Goal: Task Accomplishment & Management: Use online tool/utility

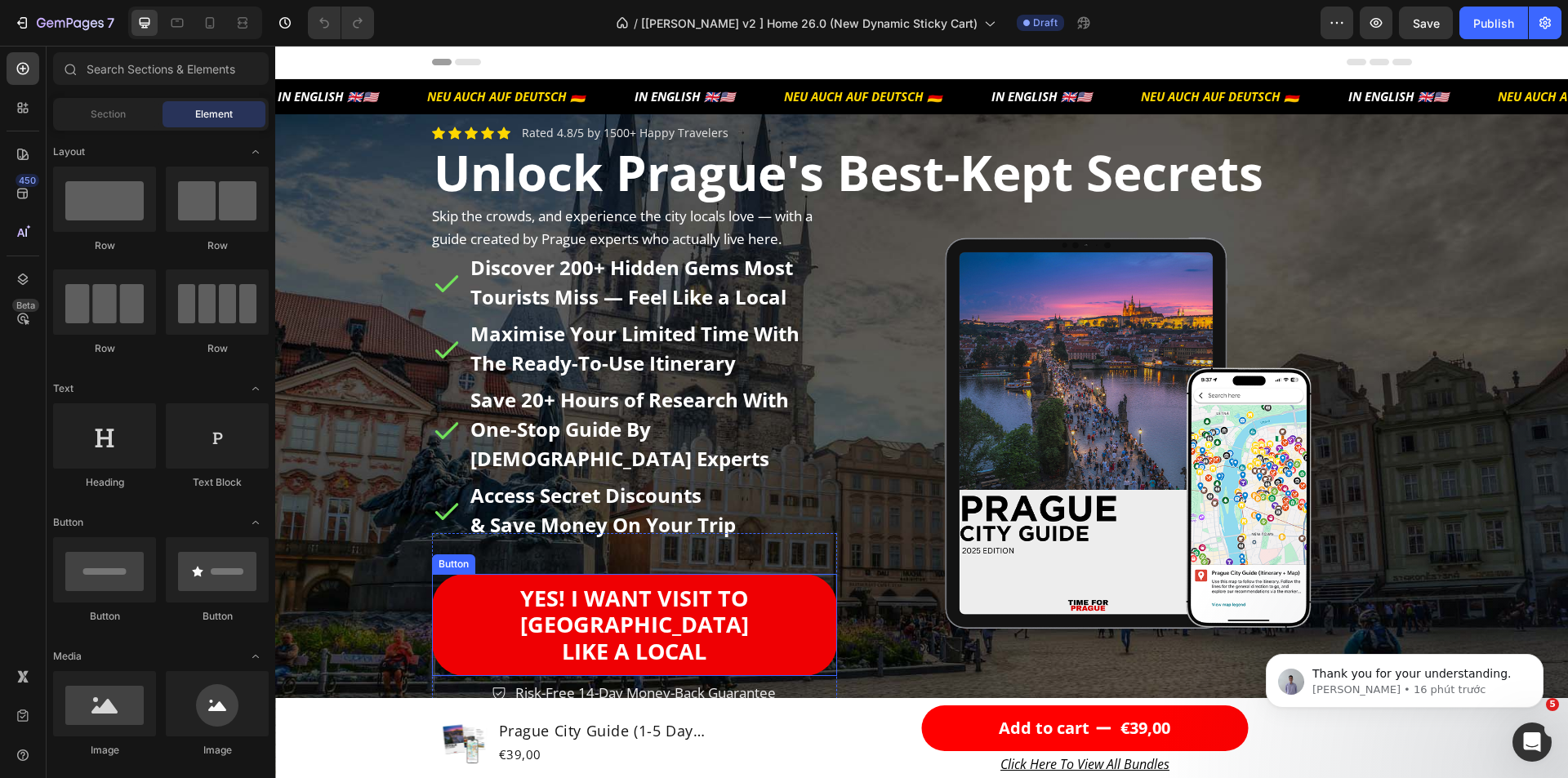
click at [824, 594] on link "YEs! I WANT VISIT TO [GEOGRAPHIC_DATA] LIKE A LOCAL" at bounding box center [635, 625] width 406 height 102
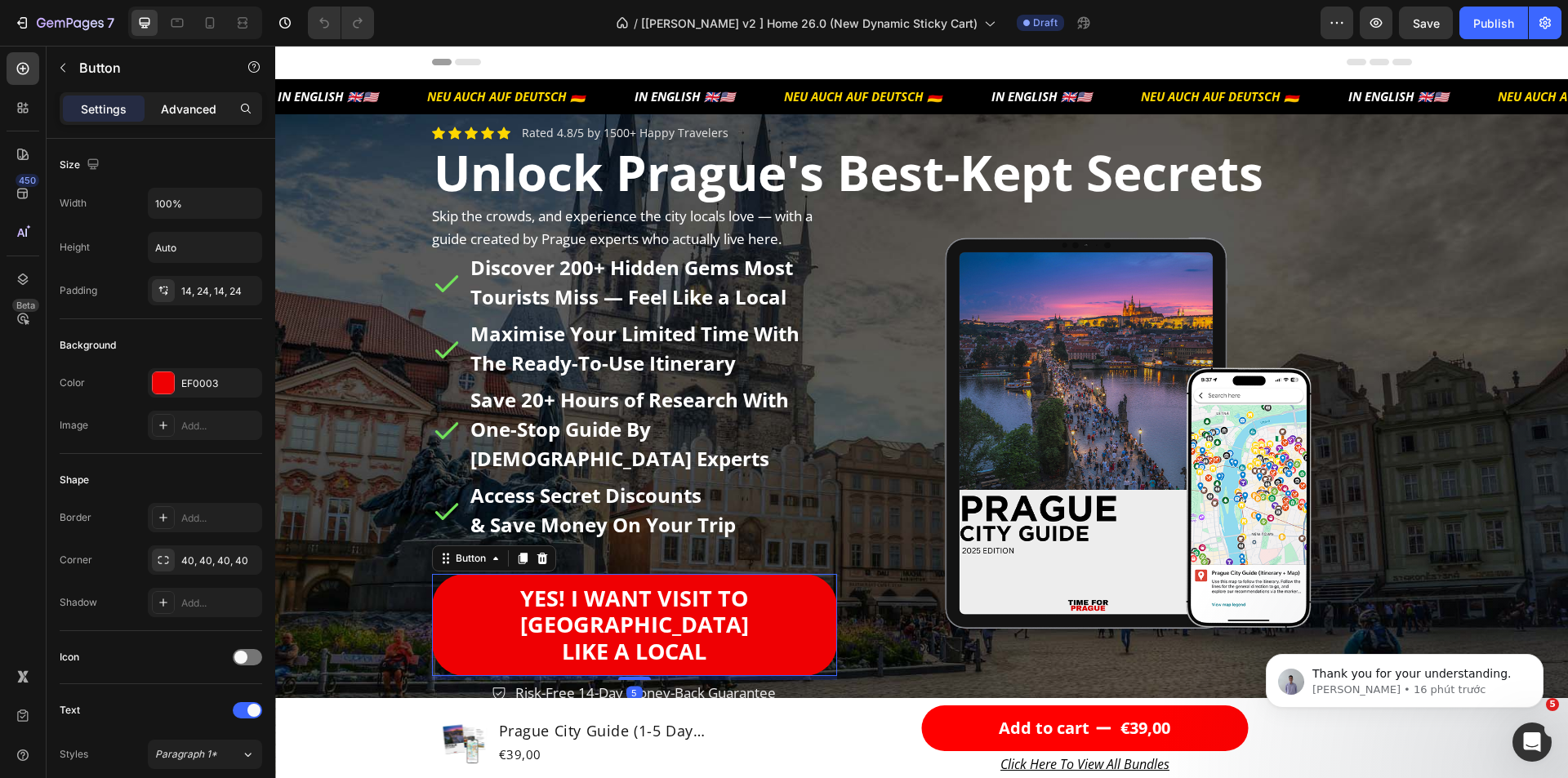
click at [182, 112] on p "Advanced" at bounding box center [188, 109] width 55 height 18
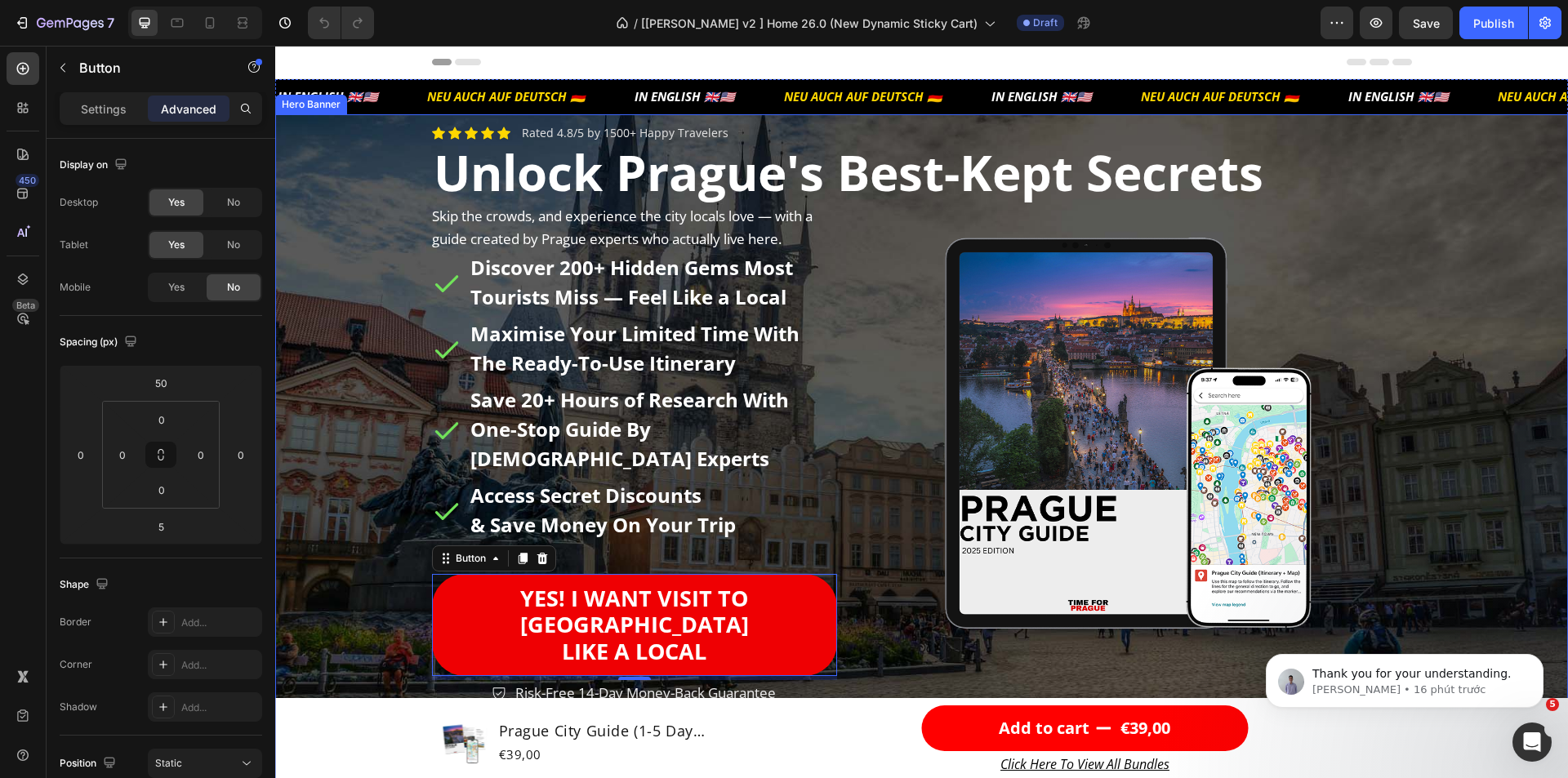
click at [358, 486] on div "Background Image" at bounding box center [921, 449] width 1292 height 669
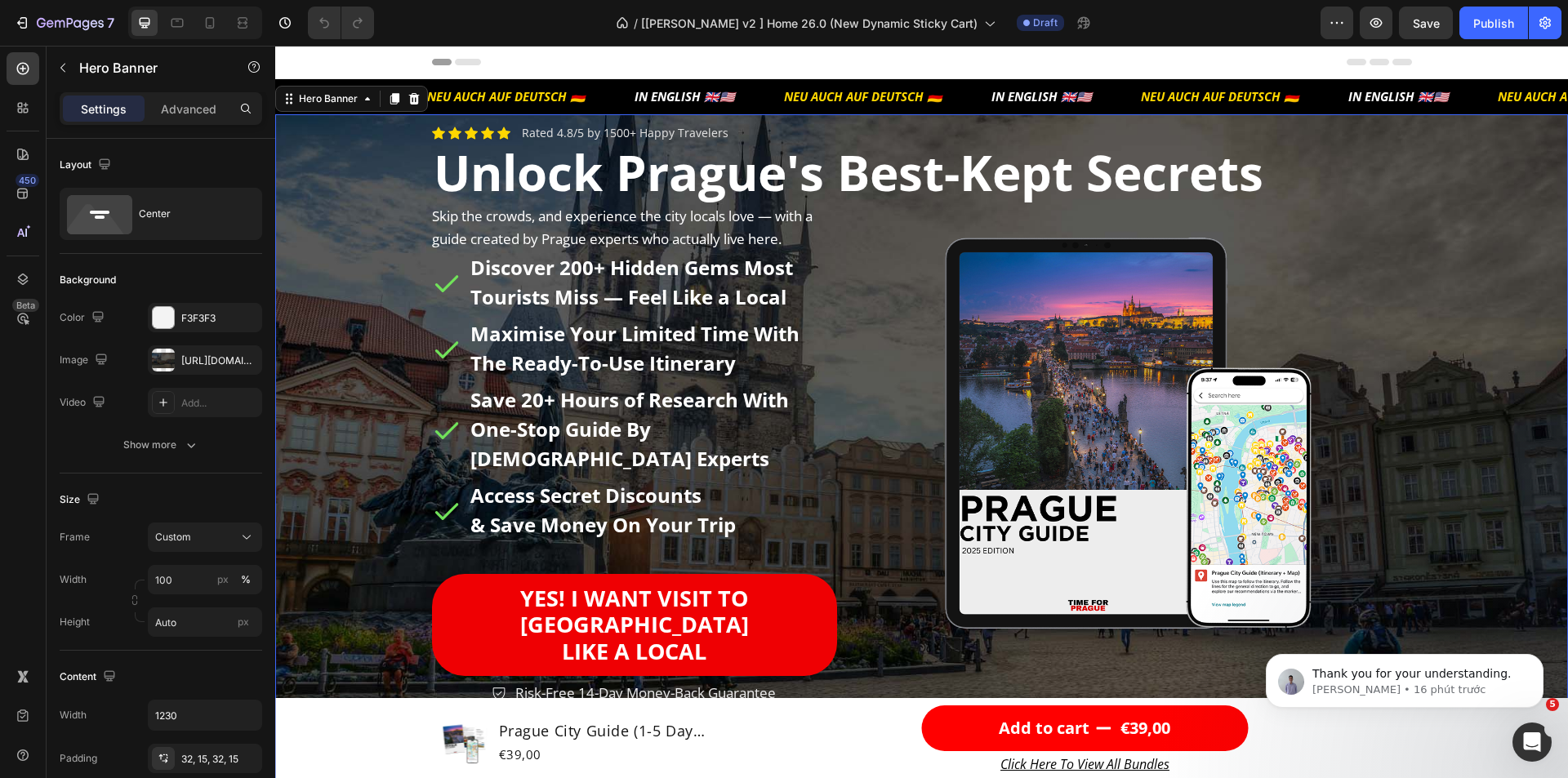
click at [176, 92] on div "Settings Advanced" at bounding box center [161, 108] width 203 height 32
click at [177, 100] on p "Advanced" at bounding box center [188, 109] width 55 height 18
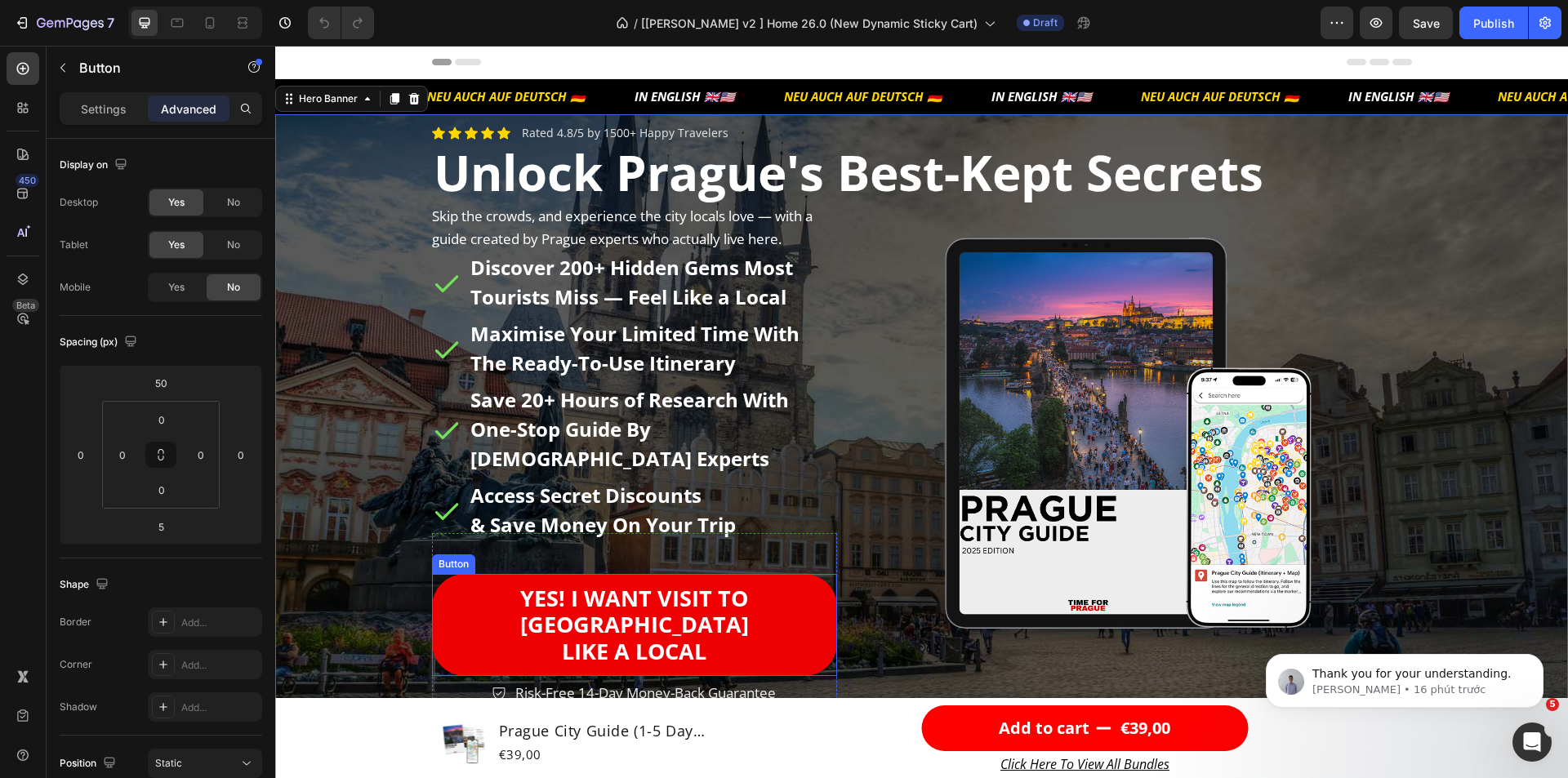
click at [450, 603] on link "YEs! I WANT VISIT TO [GEOGRAPHIC_DATA] LIKE A LOCAL" at bounding box center [635, 625] width 406 height 102
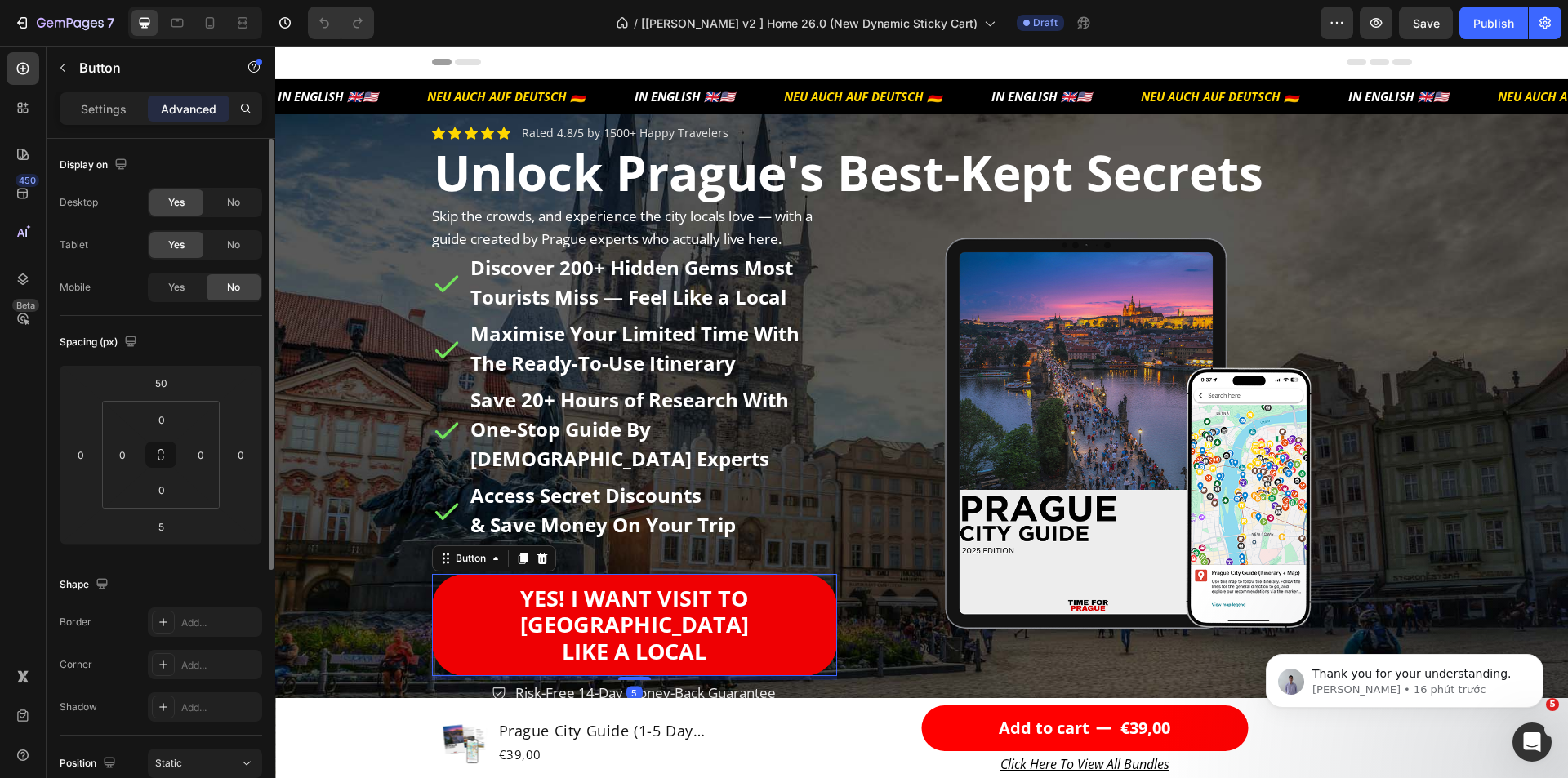
scroll to position [403, 0]
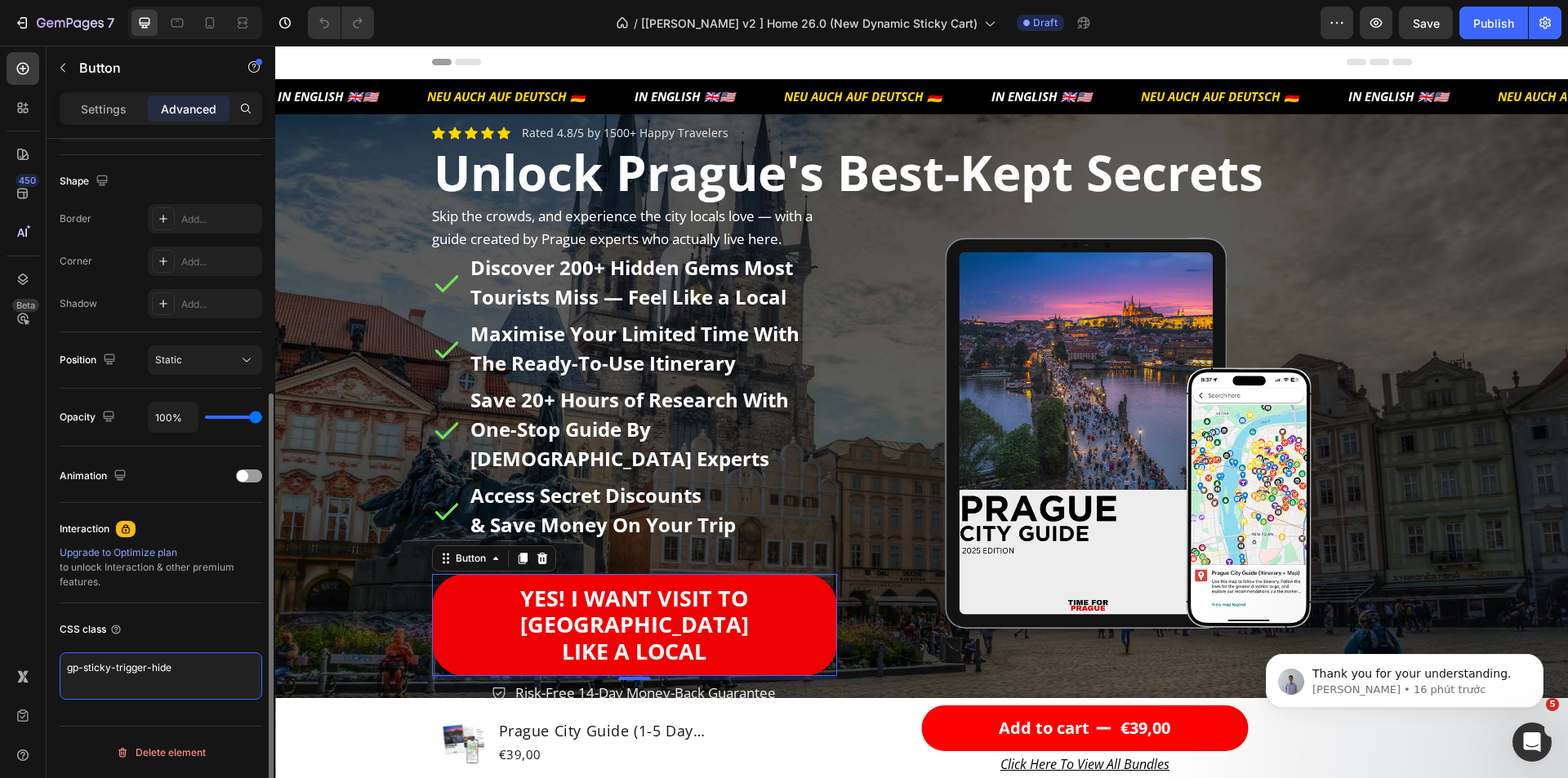
drag, startPoint x: 181, startPoint y: 670, endPoint x: 56, endPoint y: 653, distance: 126.2
click at [56, 653] on div "Display on Desktop Yes No Tablet Yes No Mobile Yes No Spacing (px) 50 0 5 0 0 0…" at bounding box center [161, 280] width 228 height 1090
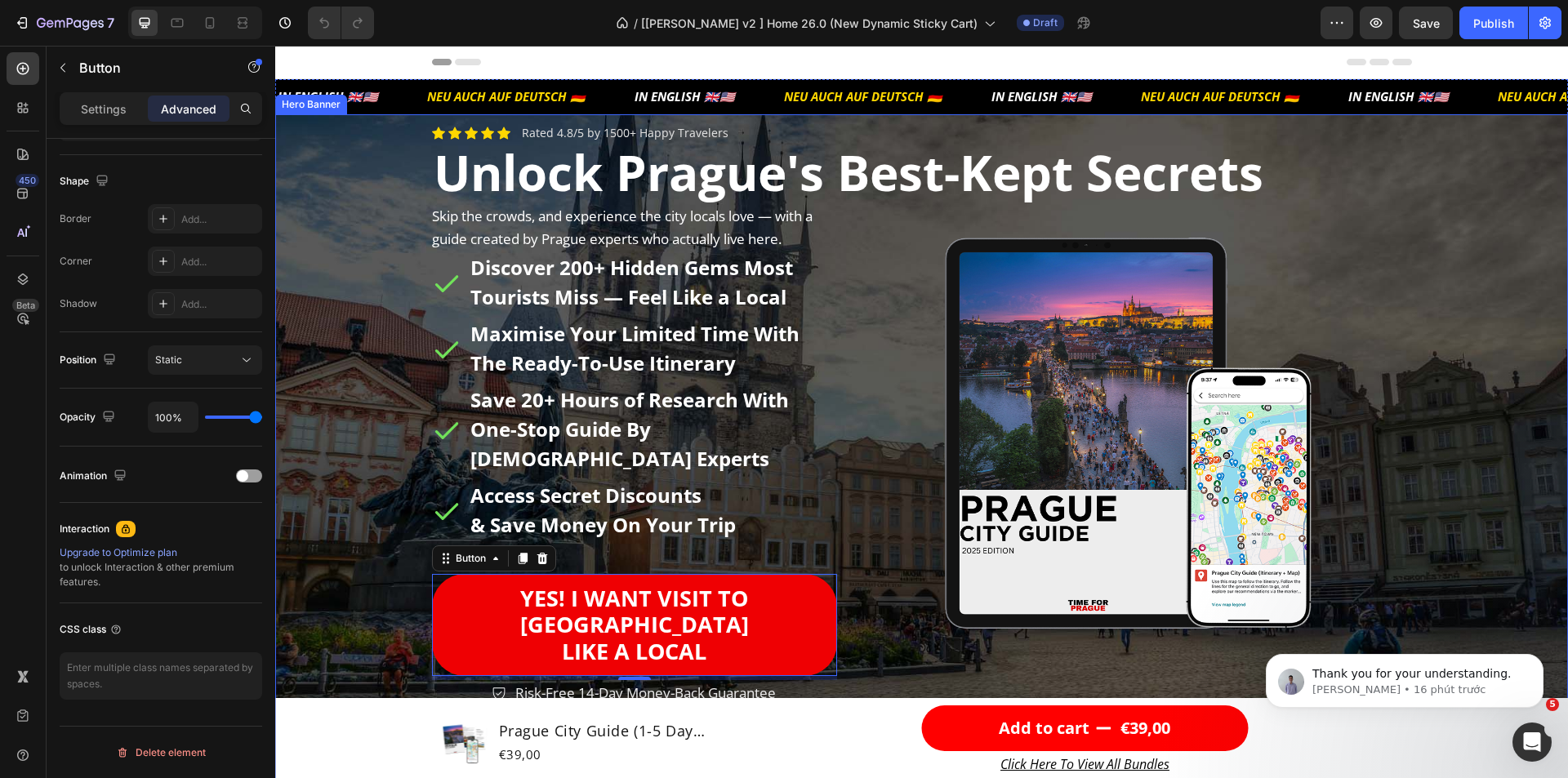
click at [332, 594] on div "Background Image" at bounding box center [921, 449] width 1292 height 669
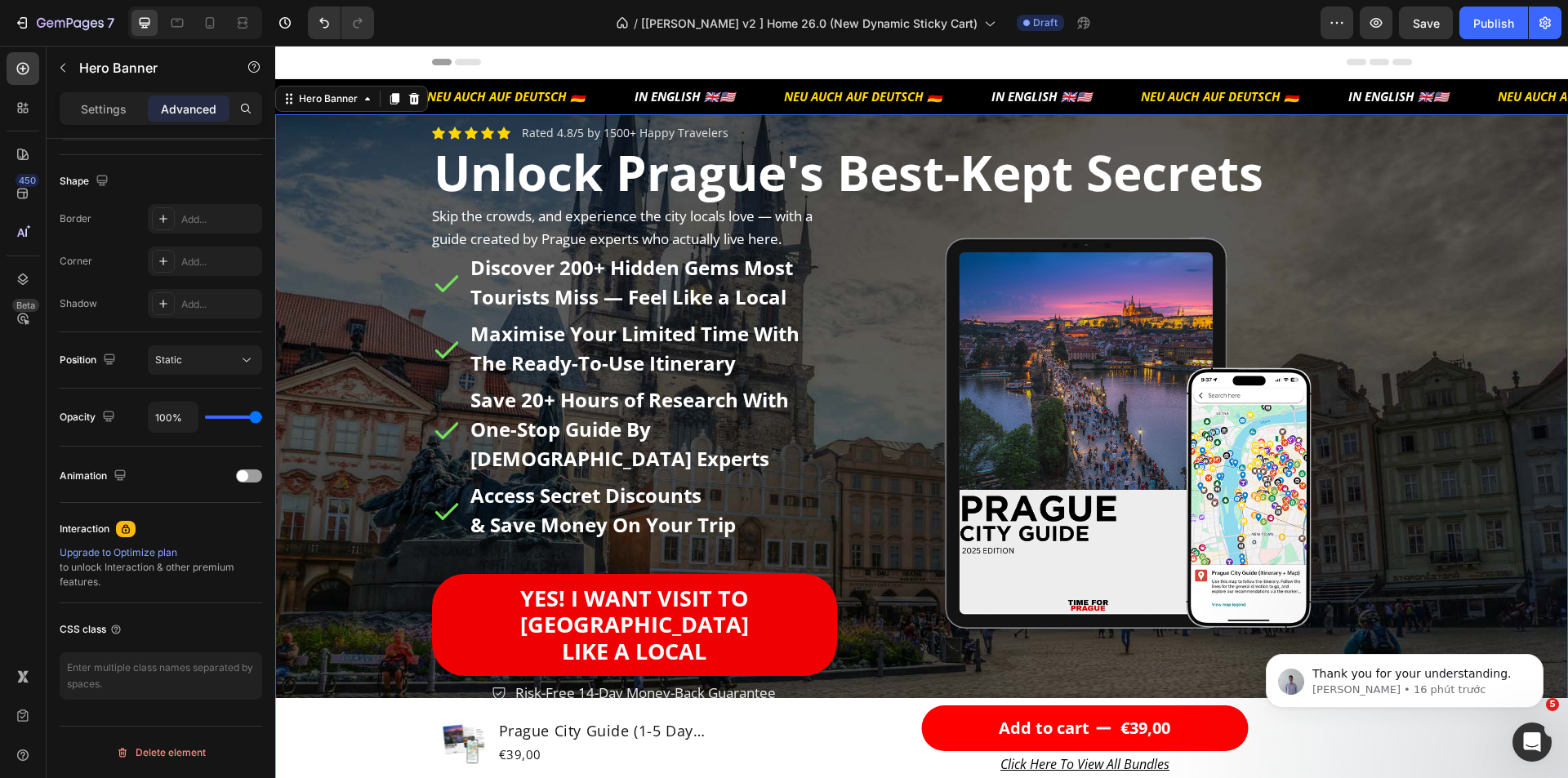
scroll to position [0, 0]
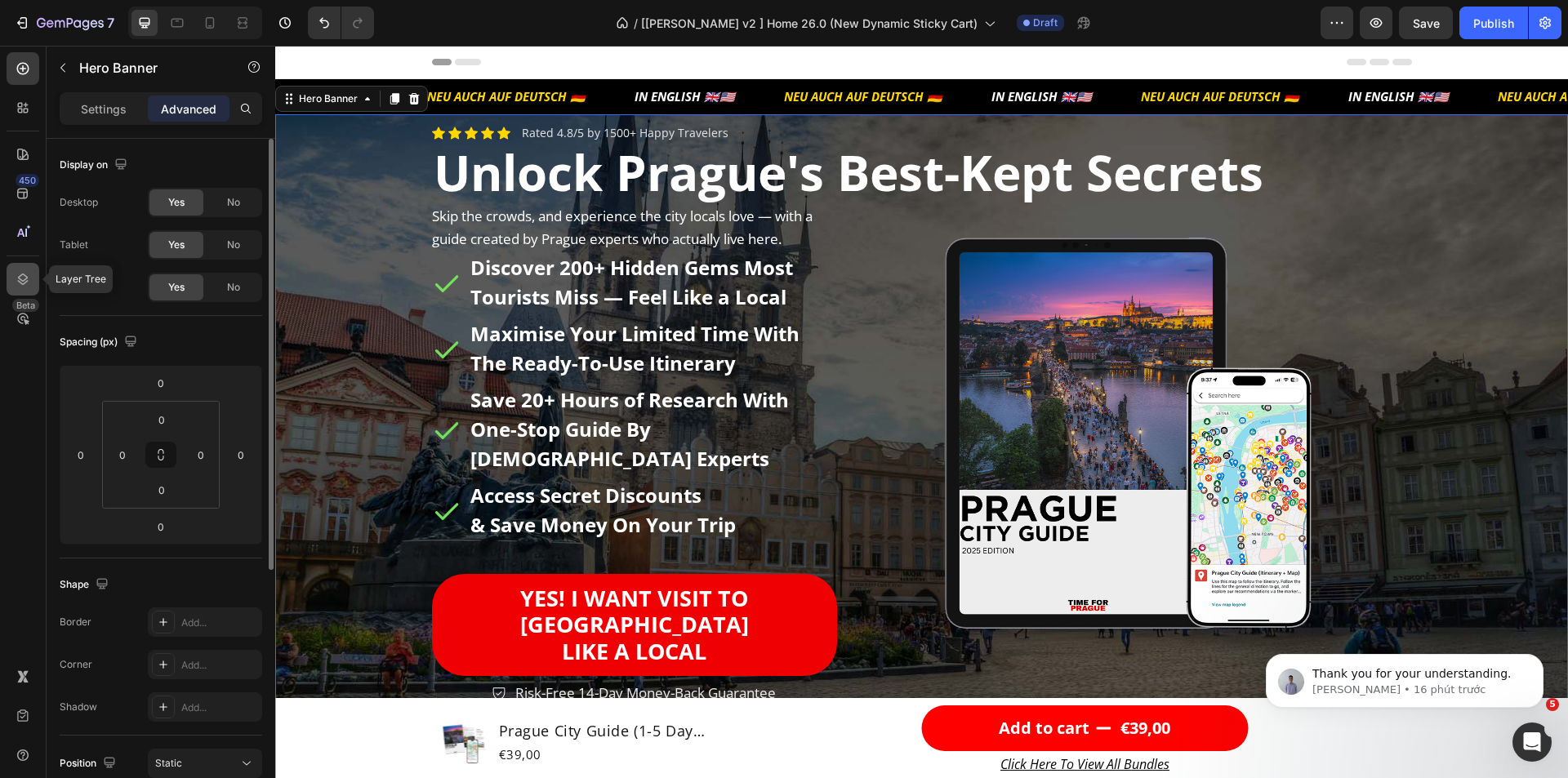
click at [25, 271] on icon at bounding box center [23, 279] width 17 height 17
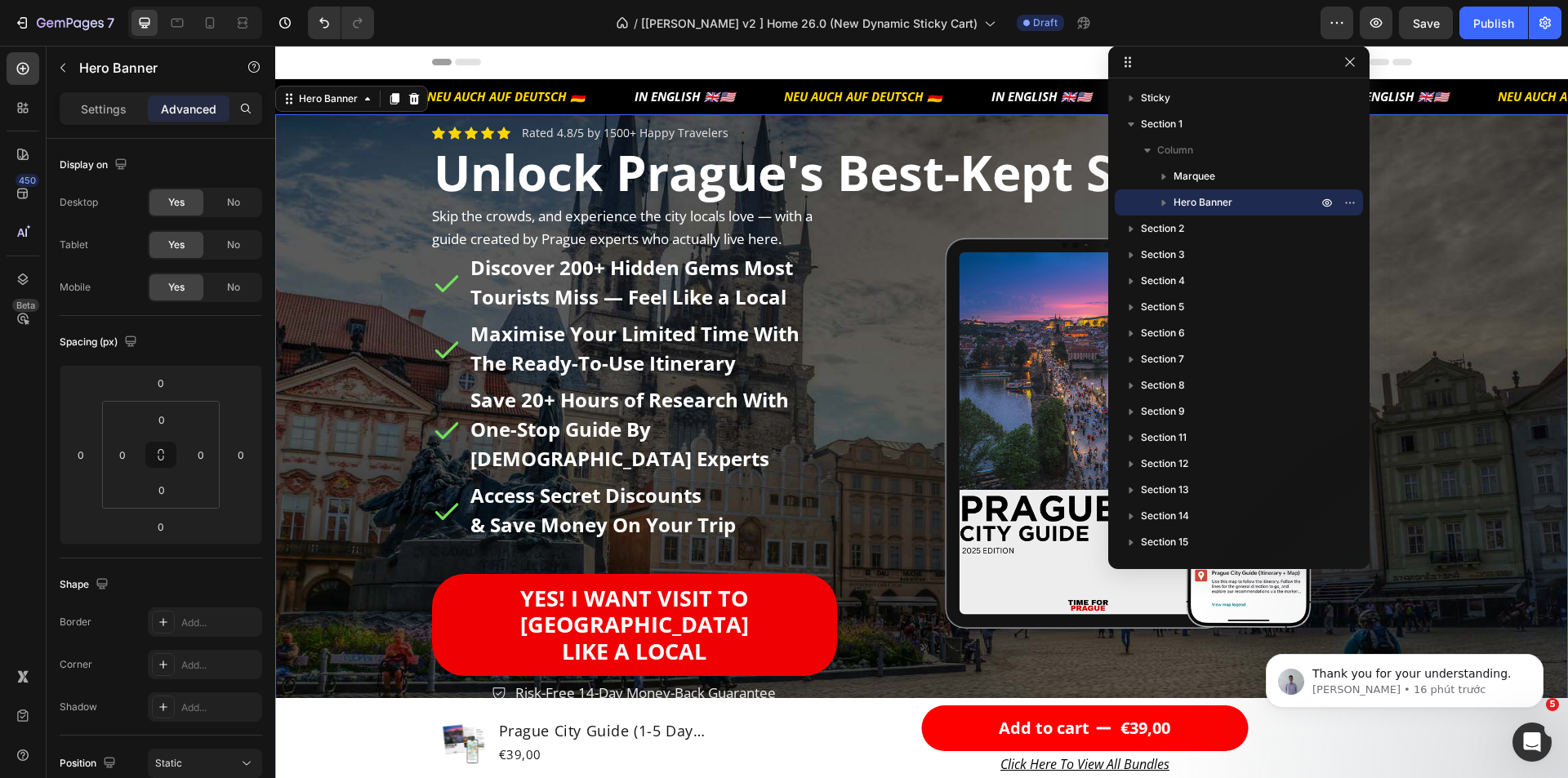
click at [316, 327] on div "Background Image" at bounding box center [921, 449] width 1292 height 669
click at [310, 102] on div "Hero Banner" at bounding box center [328, 98] width 65 height 15
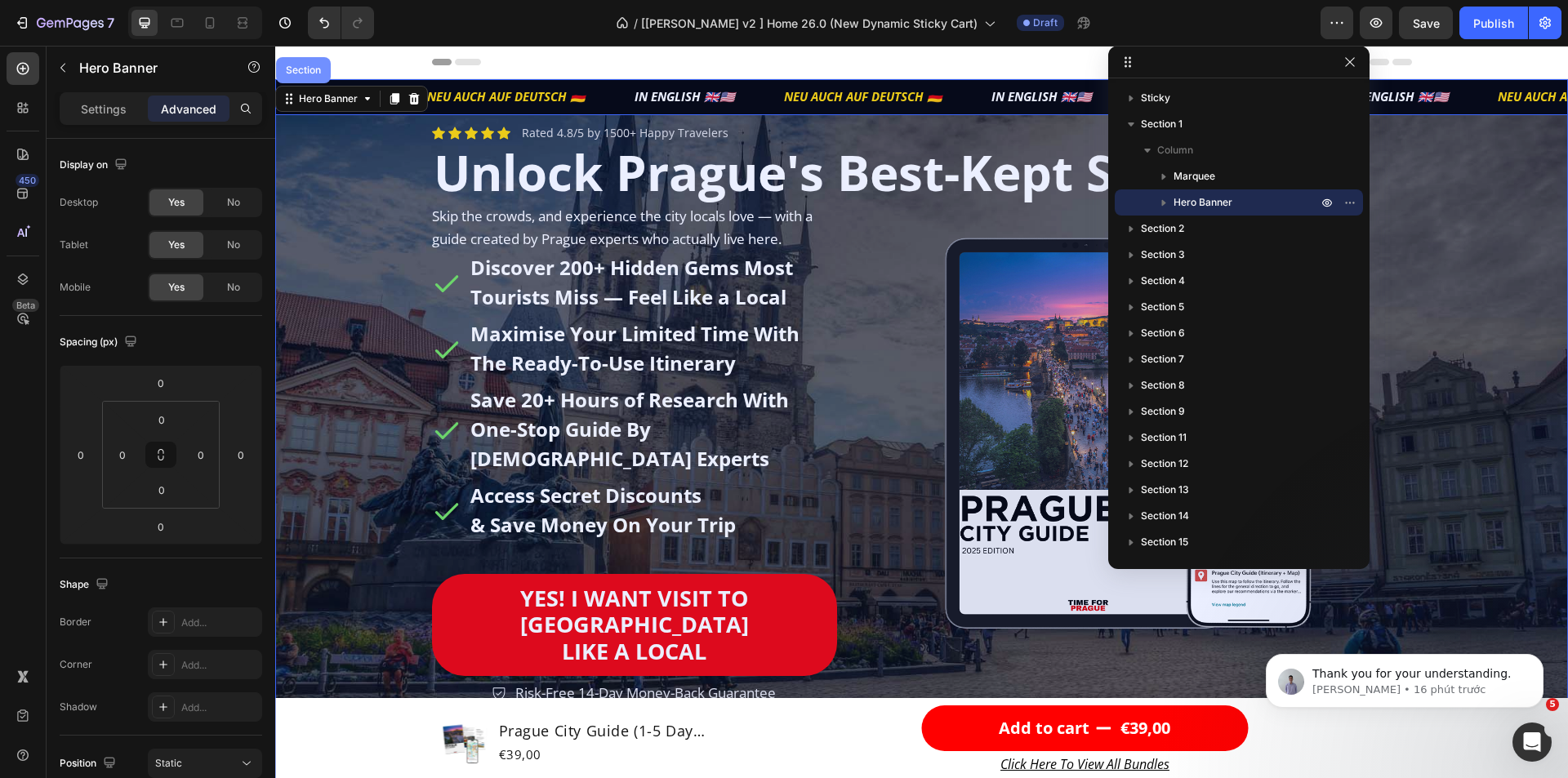
click at [306, 78] on div "Section" at bounding box center [303, 70] width 54 height 26
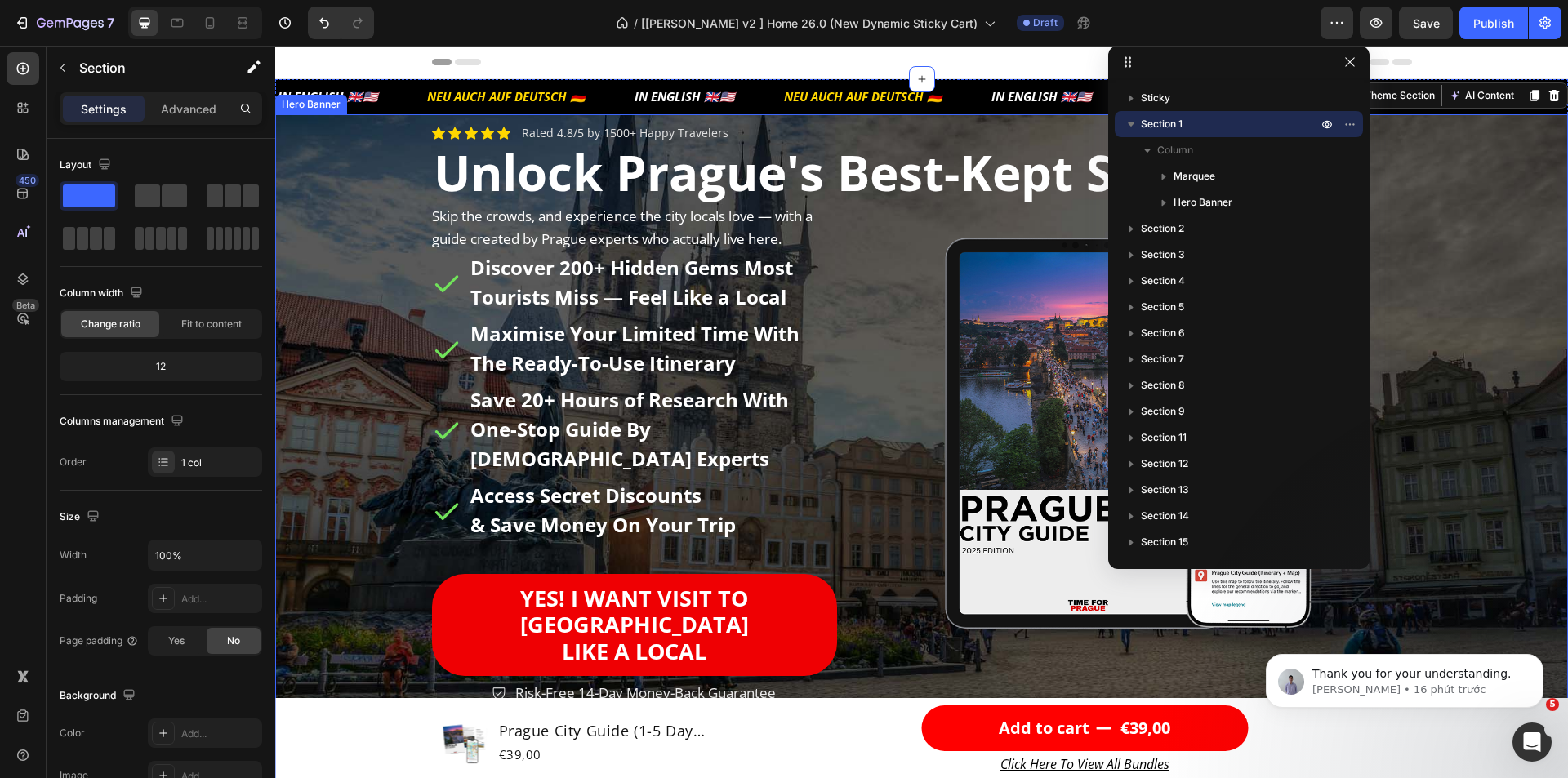
click at [378, 176] on div "Background Image" at bounding box center [921, 449] width 1292 height 669
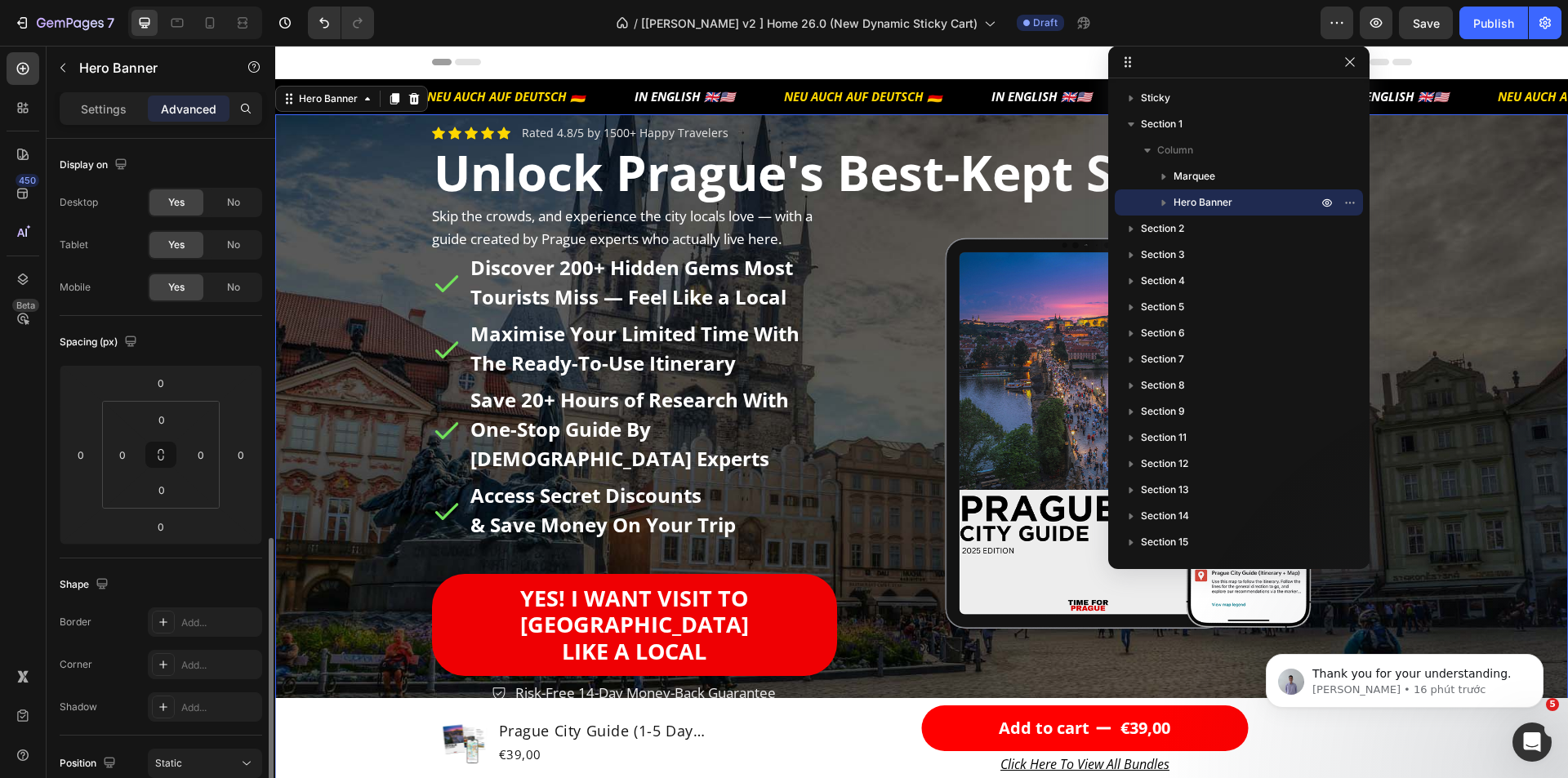
scroll to position [403, 0]
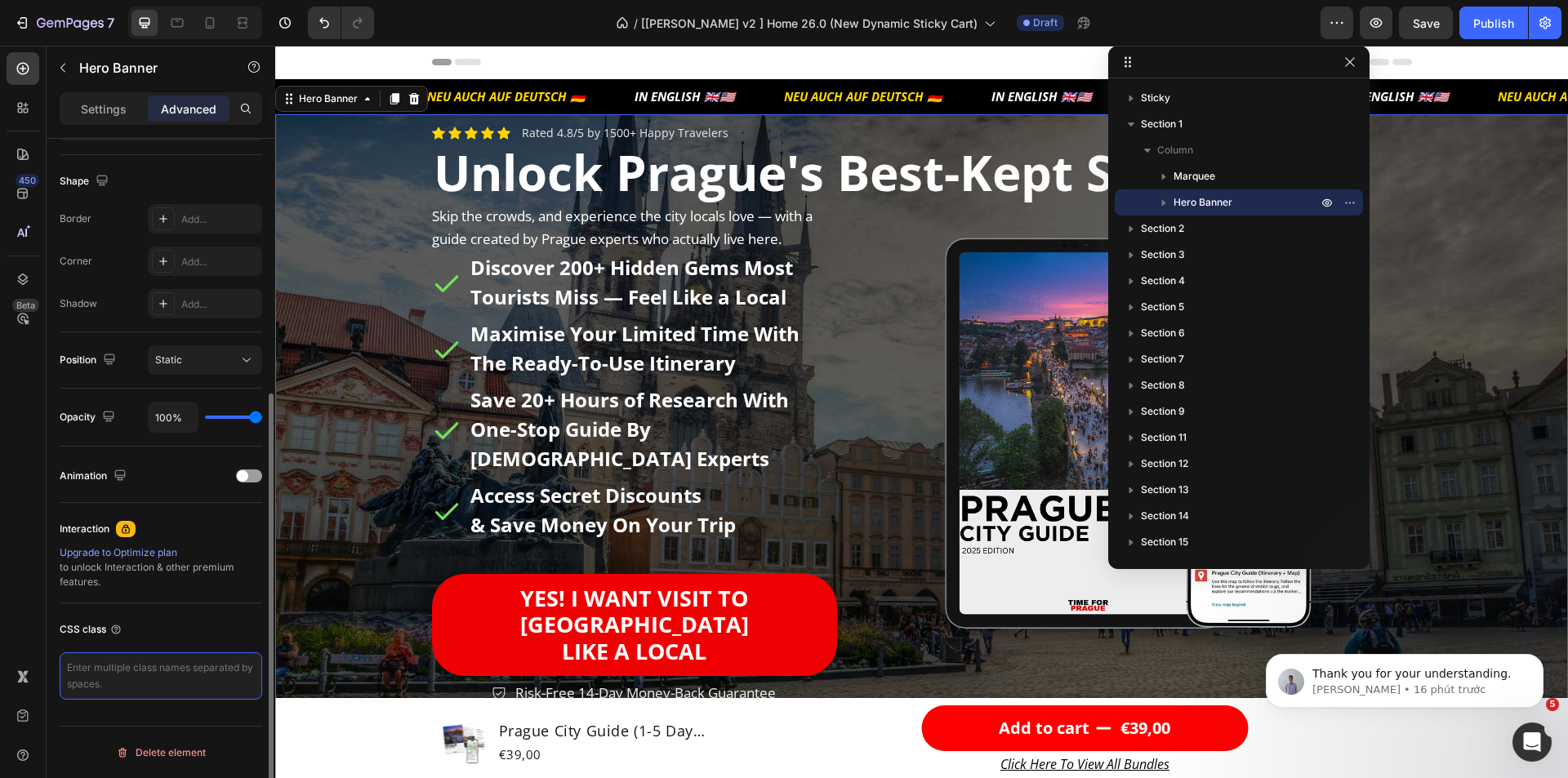
click at [90, 662] on textarea at bounding box center [161, 676] width 203 height 47
paste textarea "gp-sticky-trigger-hide"
type textarea "gp-sticky-trigger-hide"
click at [1422, 354] on div "Background Image" at bounding box center [921, 449] width 1292 height 669
click at [1349, 66] on icon "button" at bounding box center [1349, 61] width 13 height 13
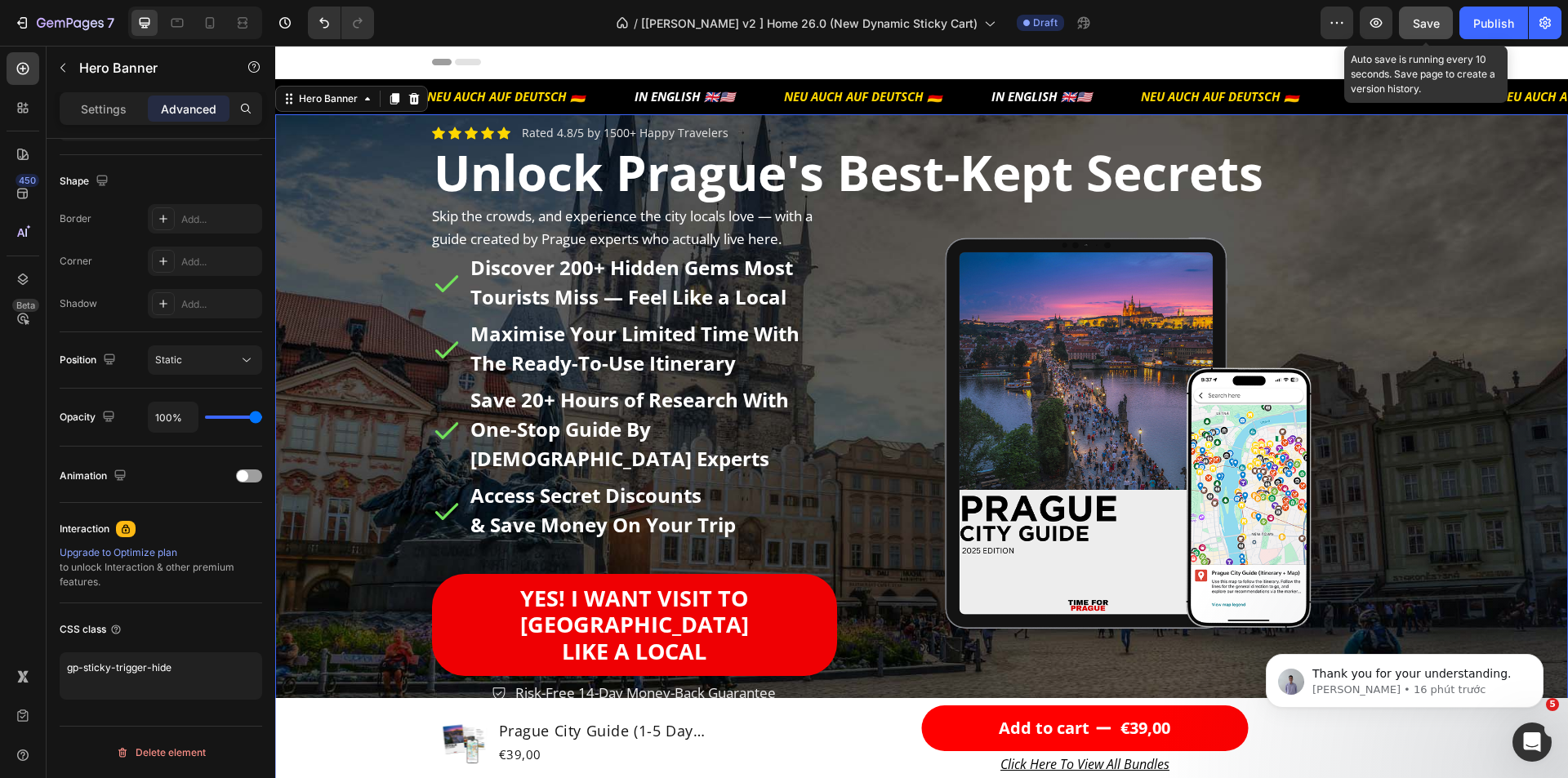
click at [1425, 23] on span "Save" at bounding box center [1426, 24] width 27 height 14
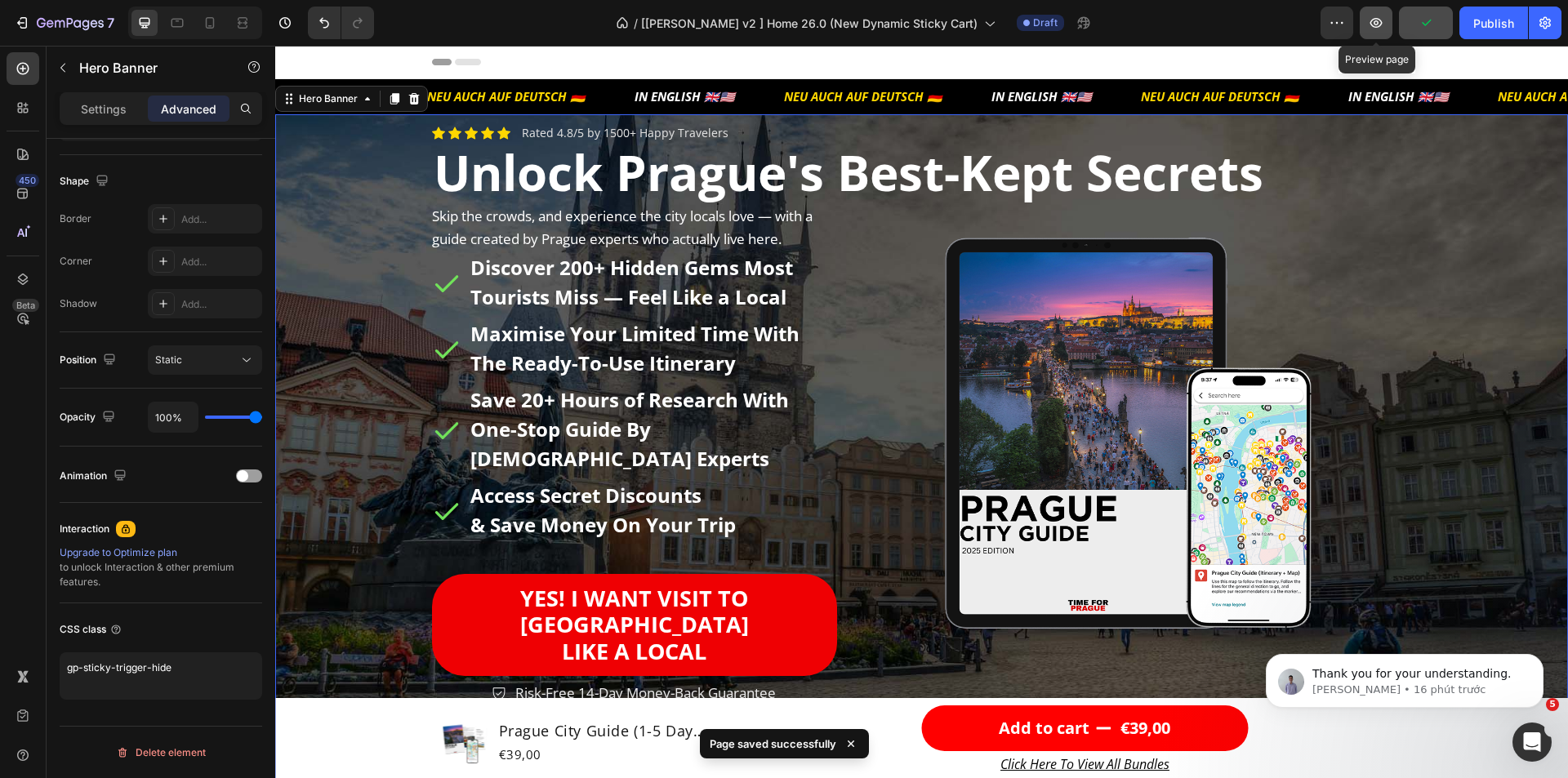
click at [1375, 24] on icon "button" at bounding box center [1376, 22] width 12 height 10
click at [212, 25] on icon at bounding box center [210, 23] width 17 height 17
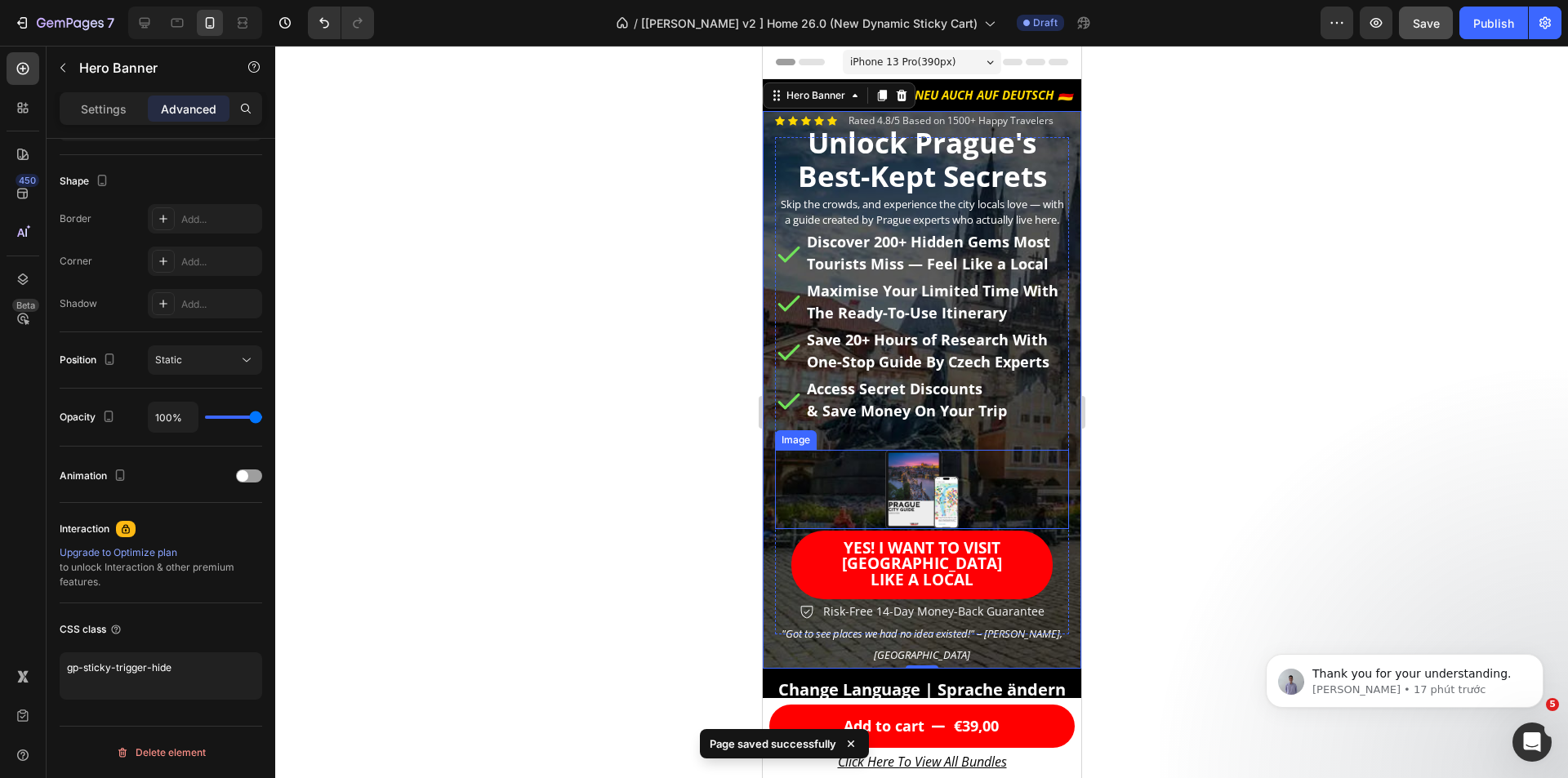
scroll to position [8, 0]
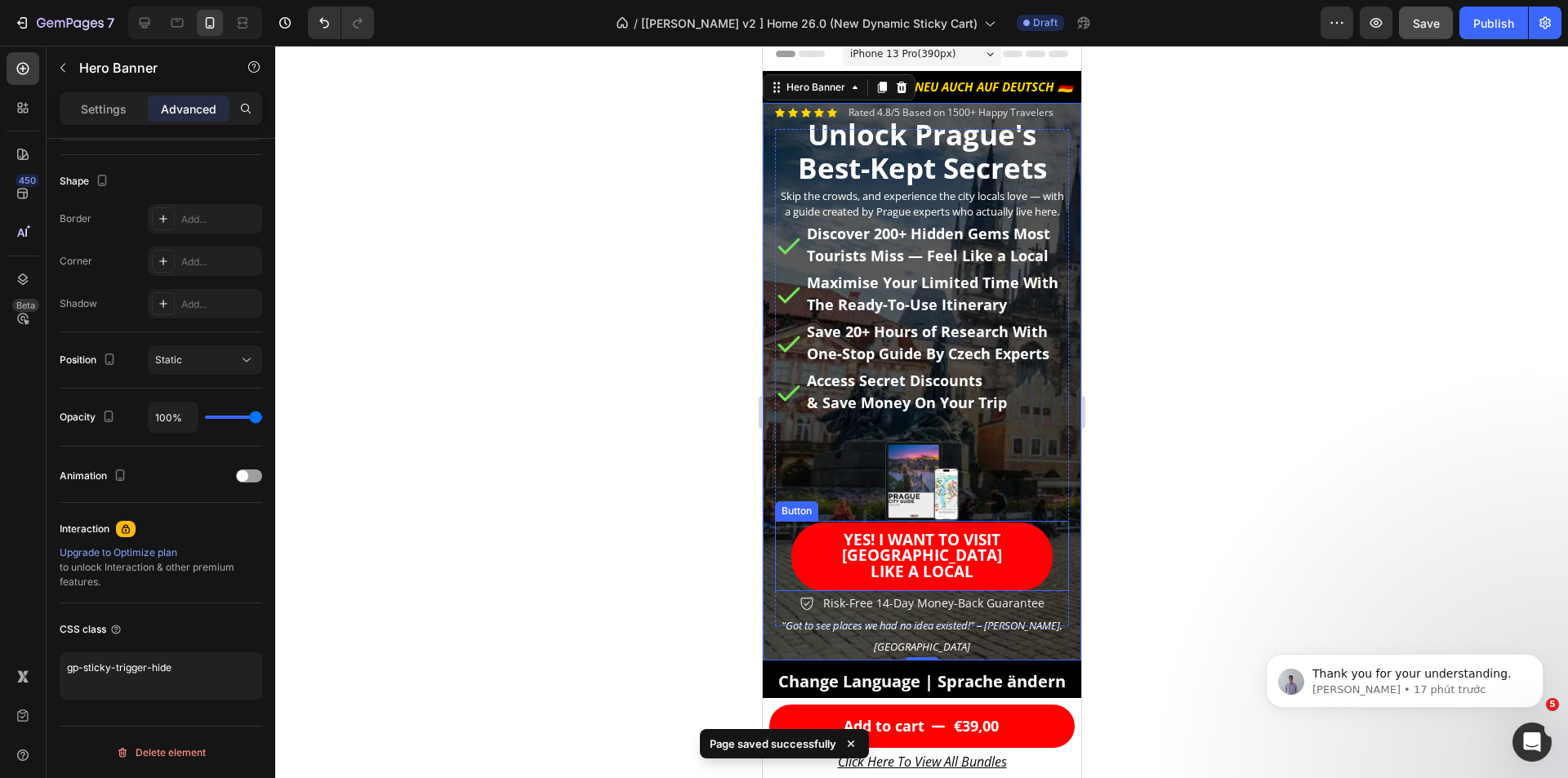
click at [795, 559] on link "YES! I WANT TO VISIT PRAGUE LIKE A LOCAL" at bounding box center [921, 557] width 262 height 69
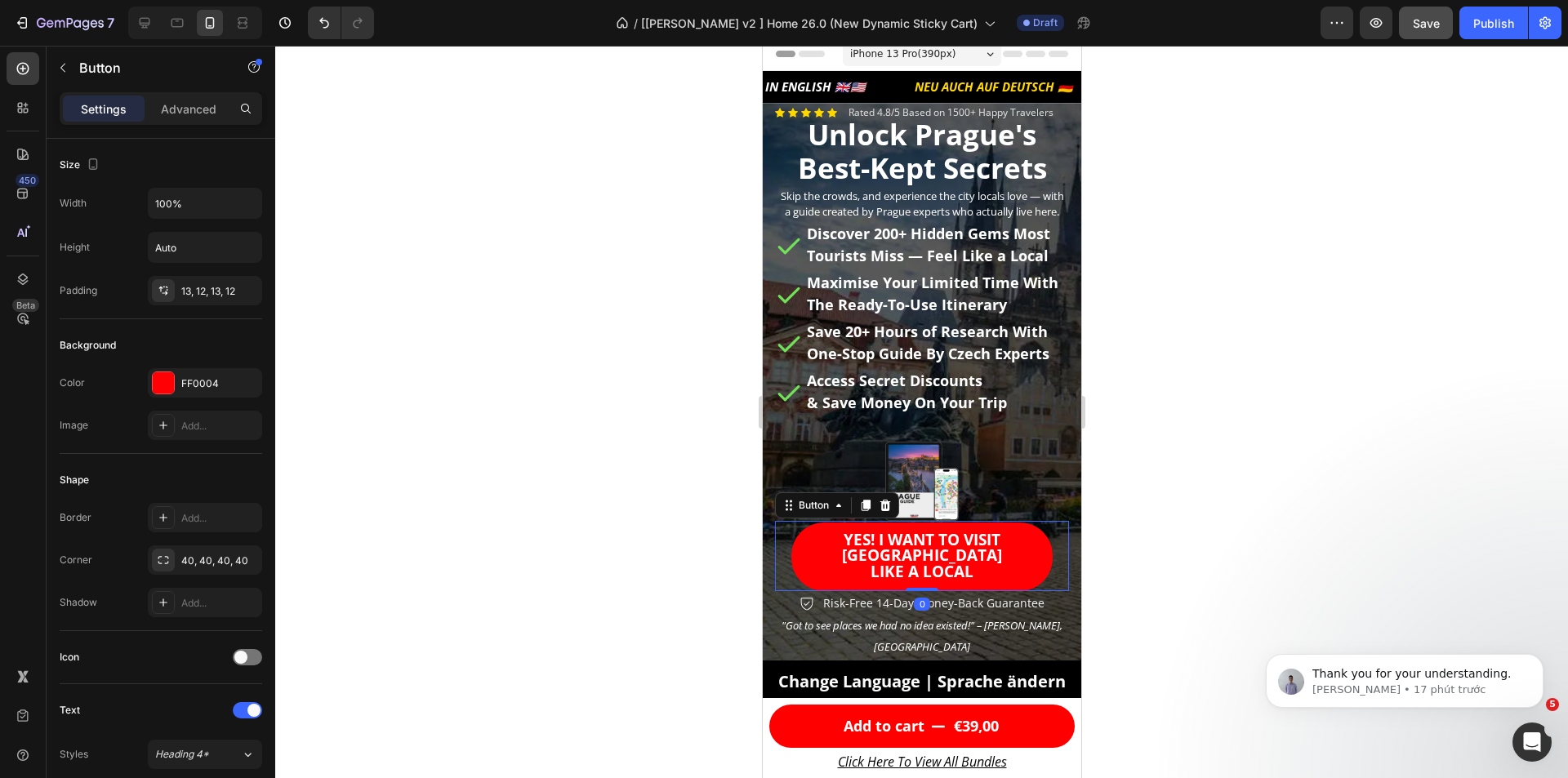
scroll to position [570, 0]
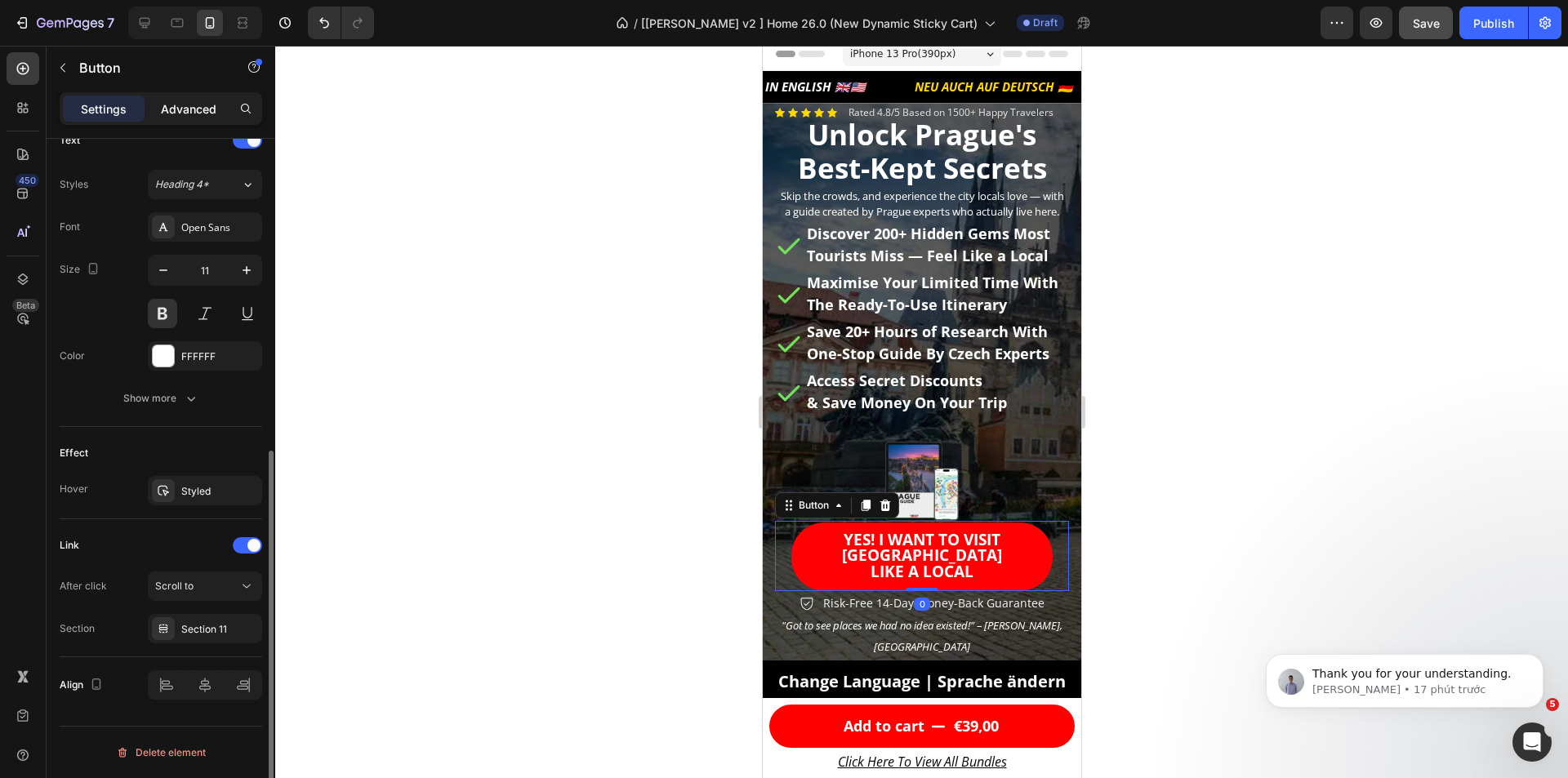
click at [195, 107] on p "Advanced" at bounding box center [188, 109] width 55 height 18
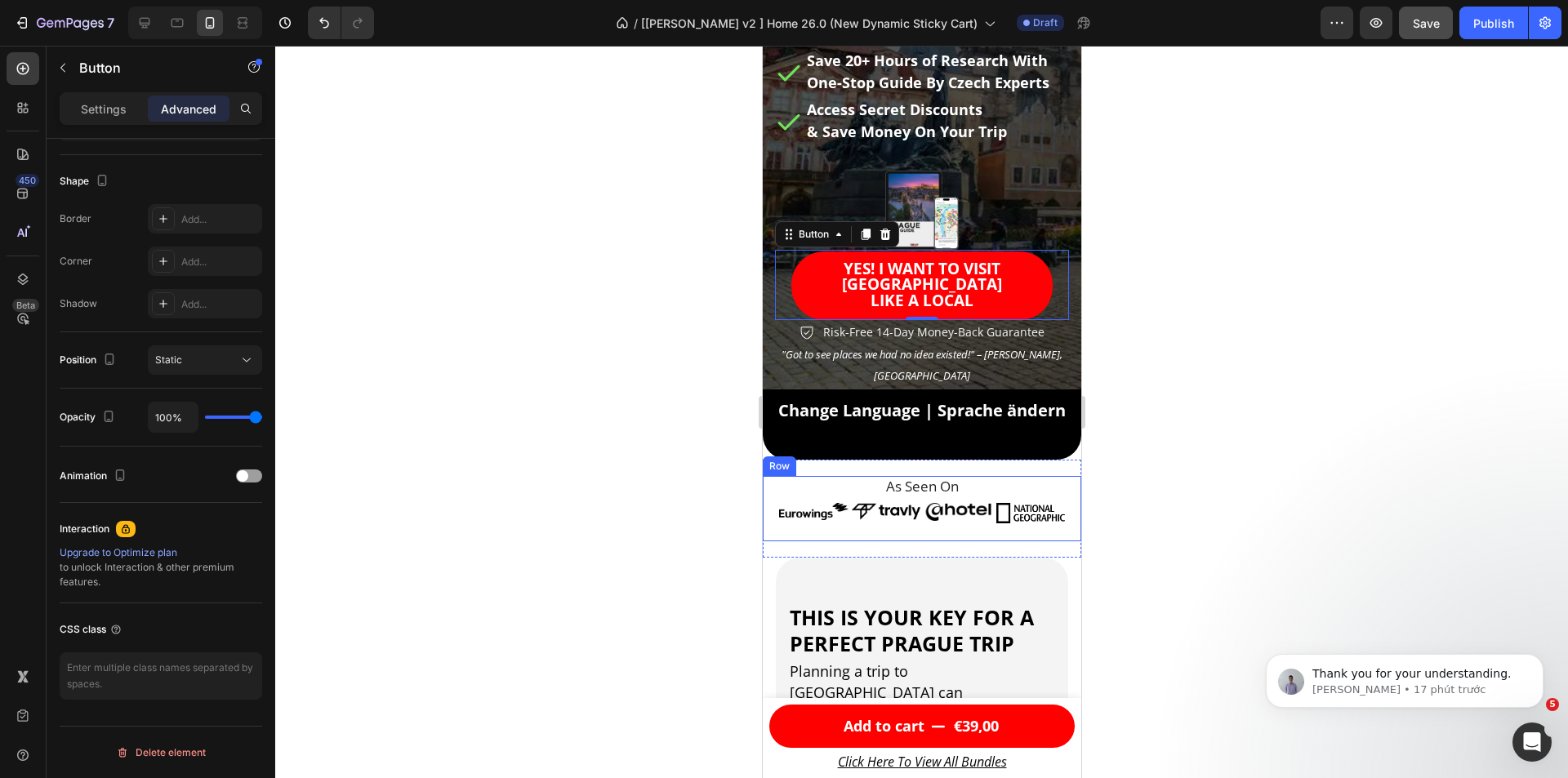
scroll to position [171, 0]
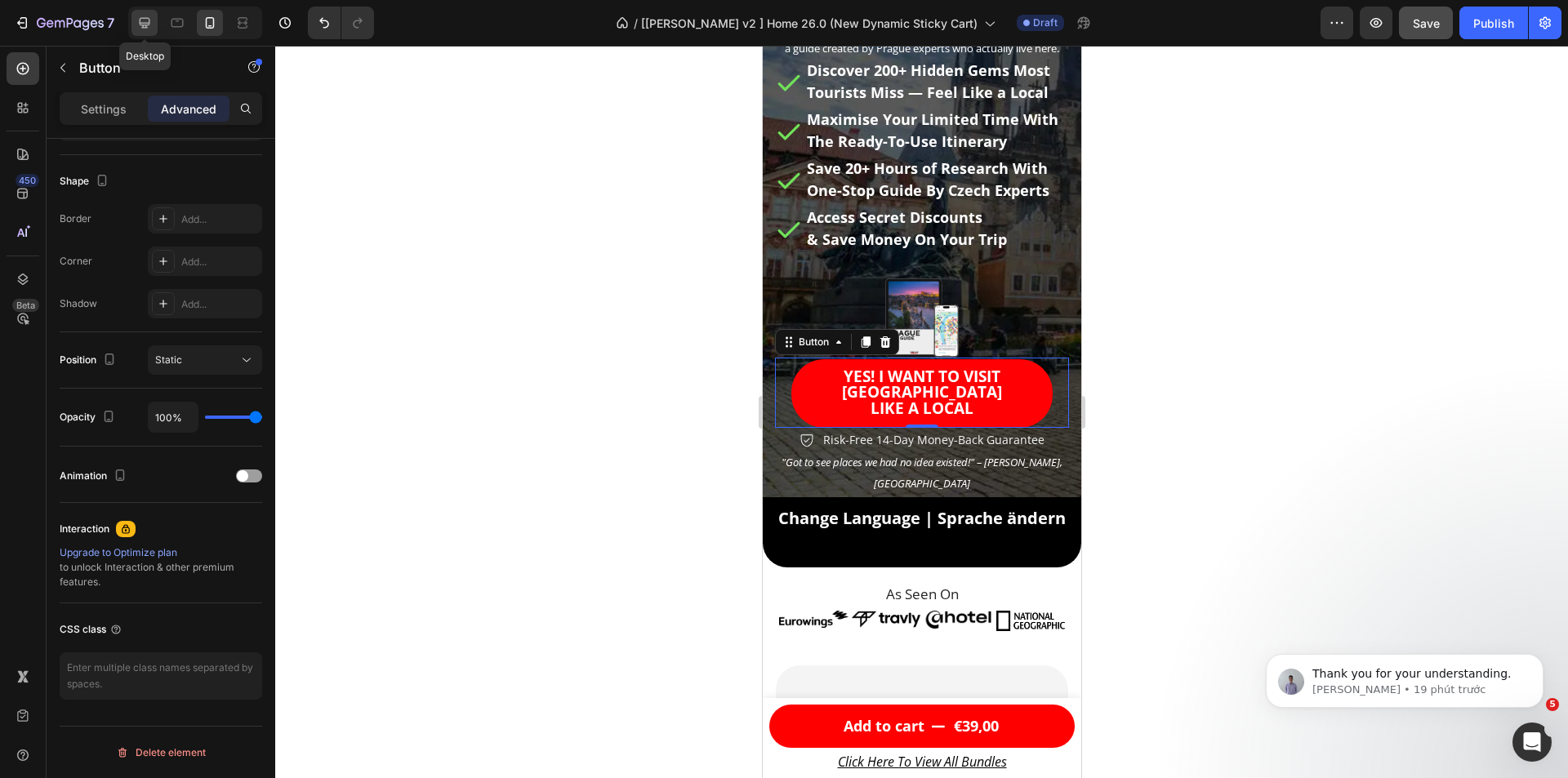
click at [143, 24] on icon at bounding box center [145, 23] width 11 height 11
type input "32"
type input "0"
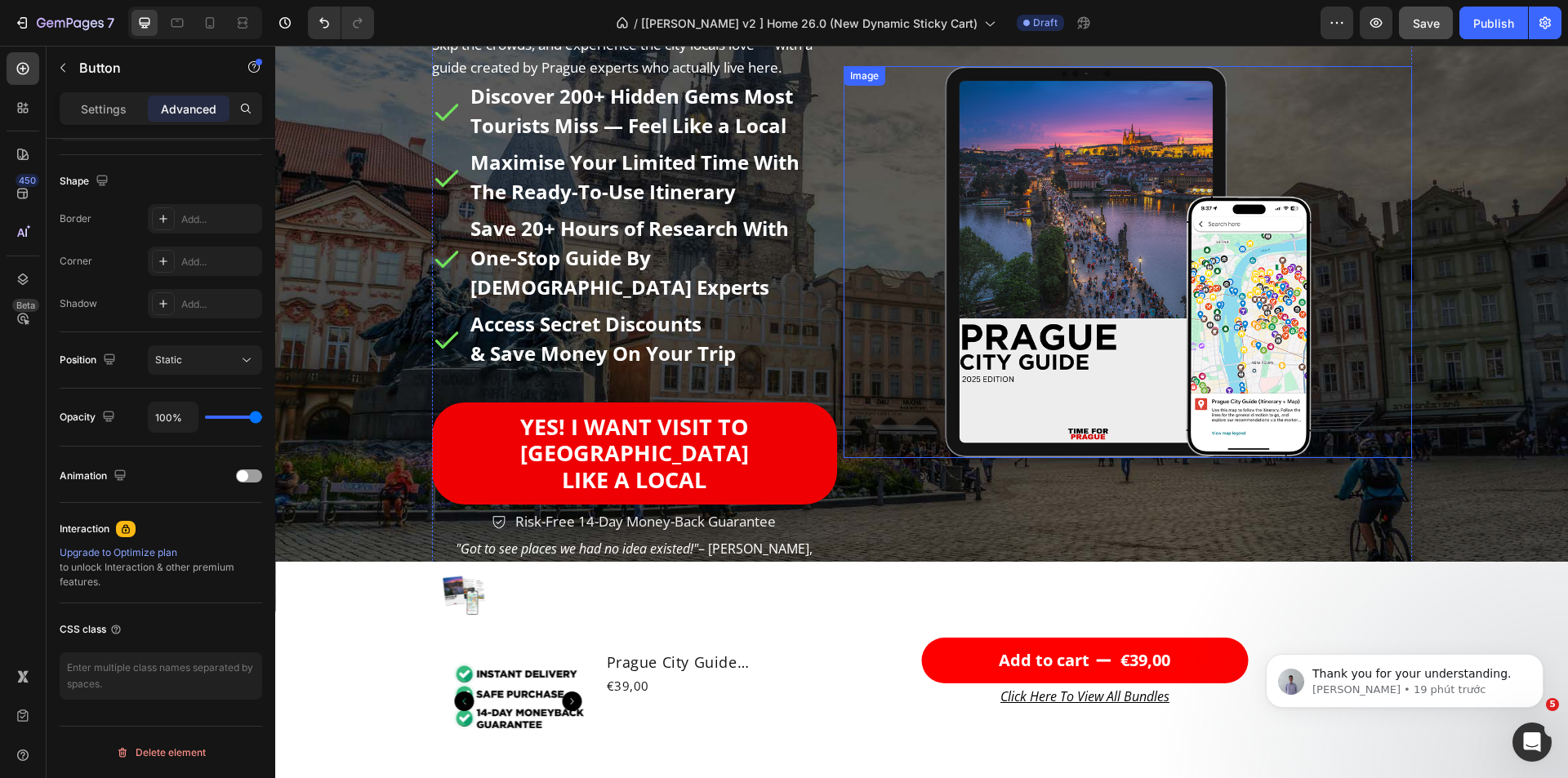
scroll to position [114, 0]
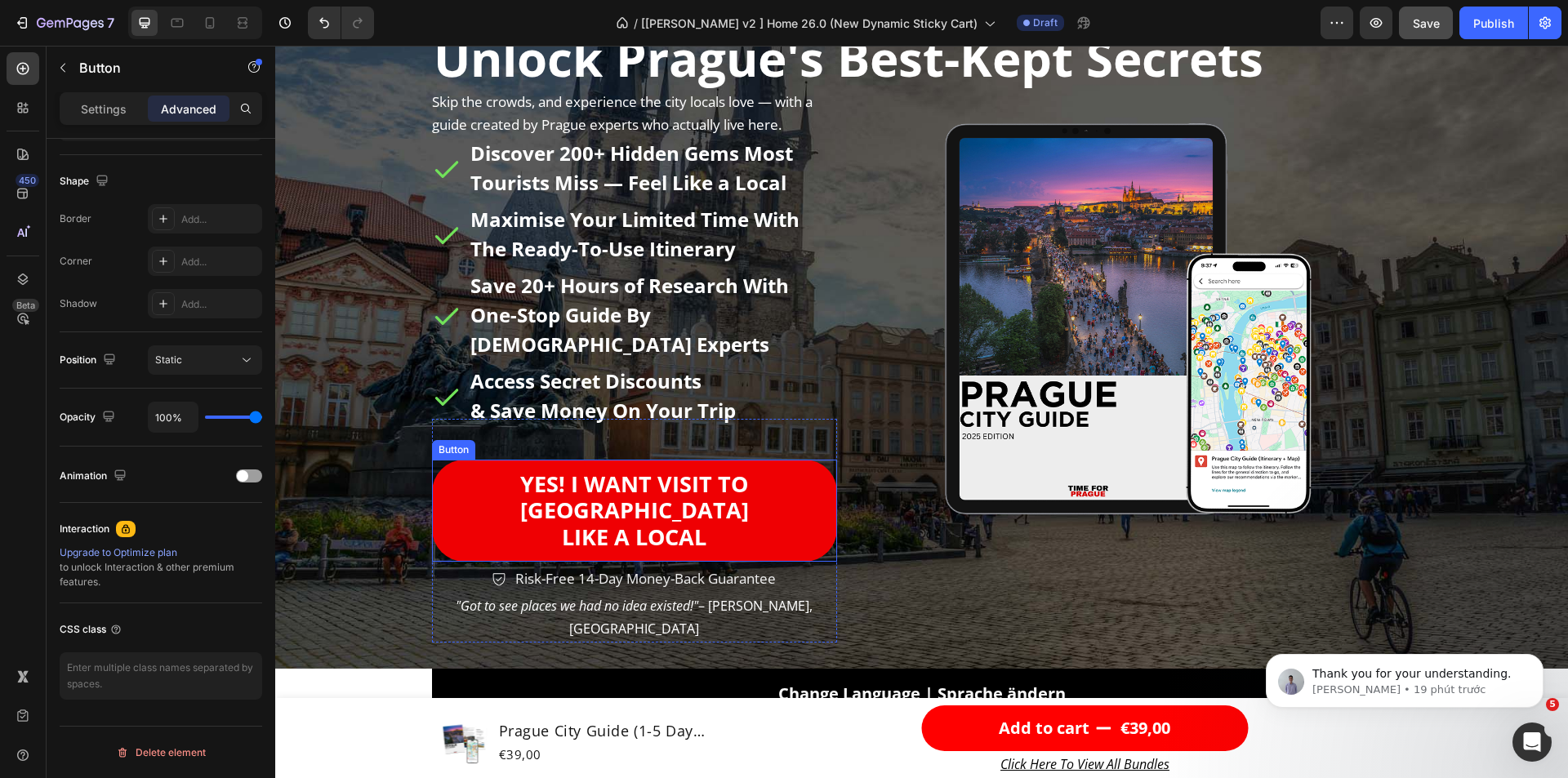
click at [440, 465] on link "YEs! I WANT VISIT TO [GEOGRAPHIC_DATA] LIKE A LOCAL" at bounding box center [635, 511] width 406 height 102
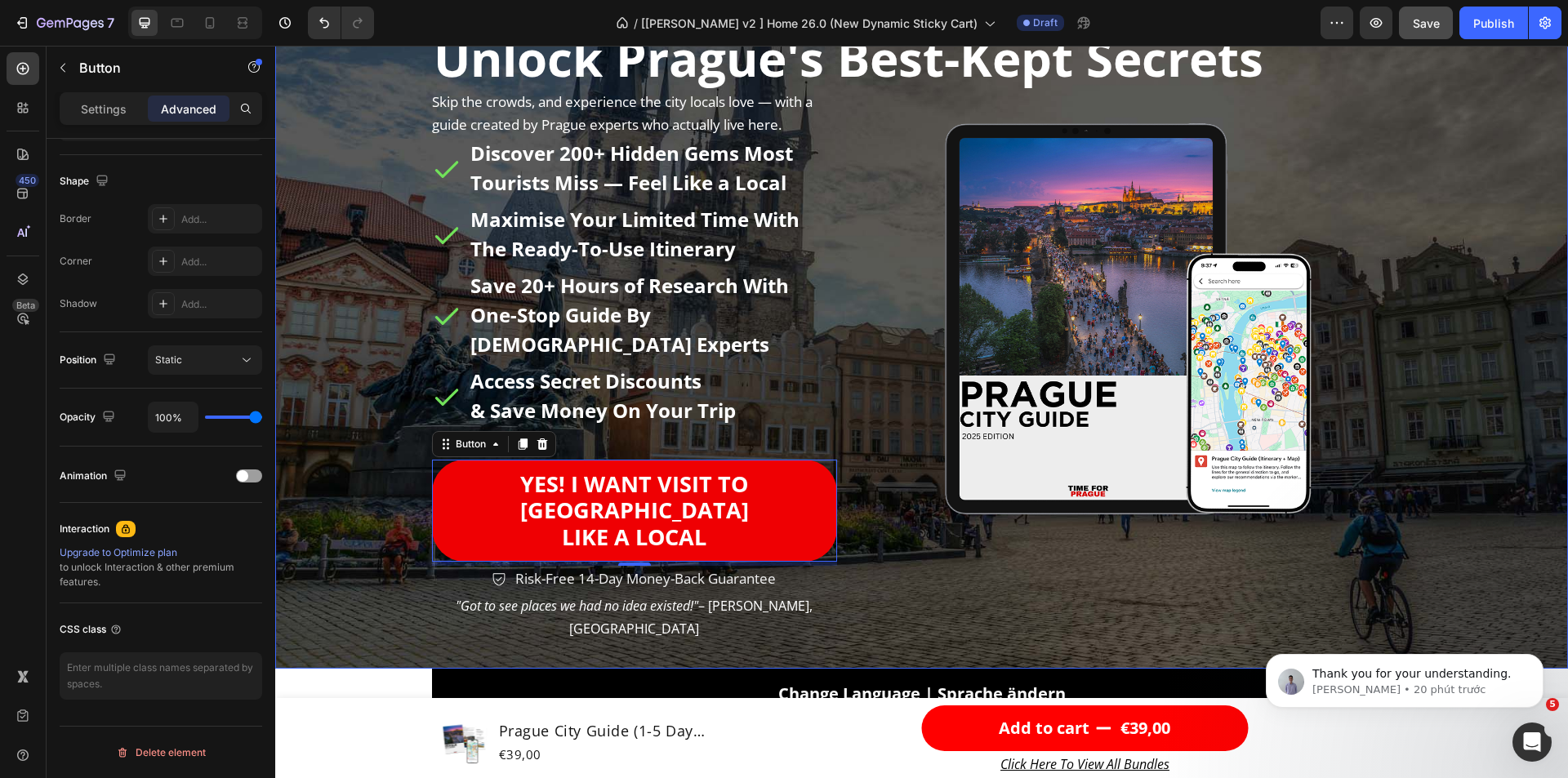
click at [367, 121] on div "Background Image" at bounding box center [921, 335] width 1292 height 669
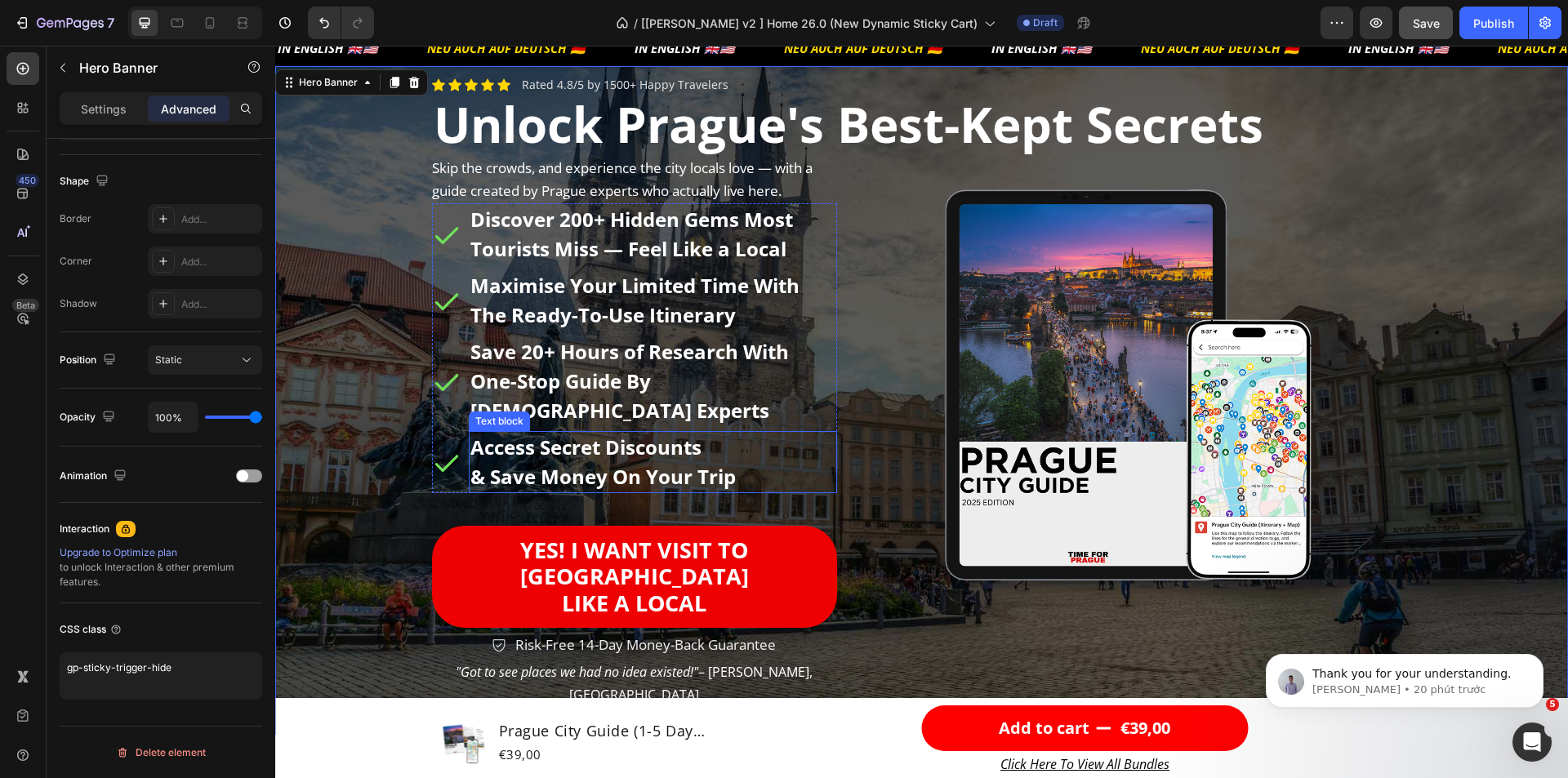
scroll to position [0, 0]
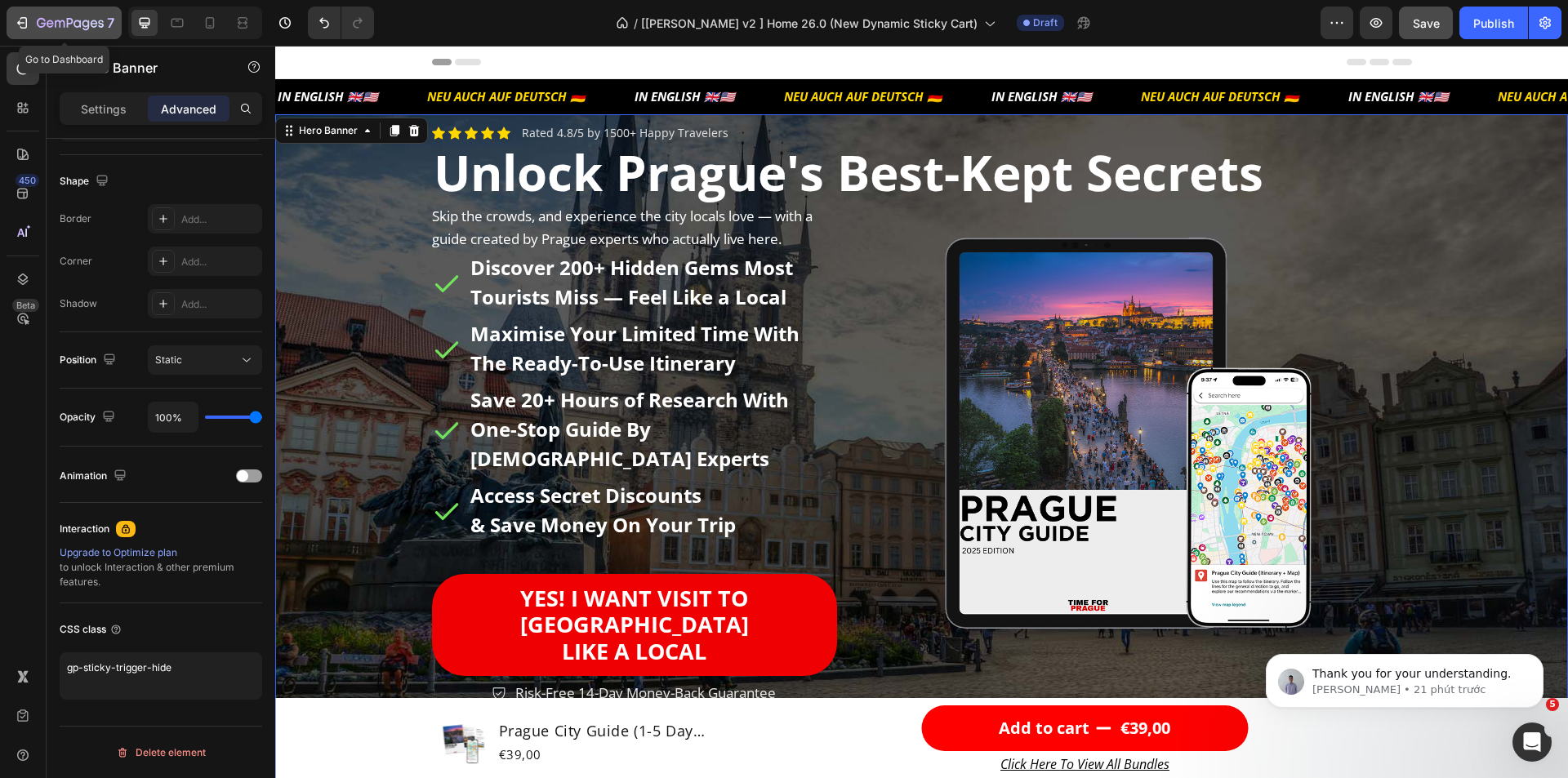
click at [27, 18] on icon "button" at bounding box center [22, 23] width 17 height 17
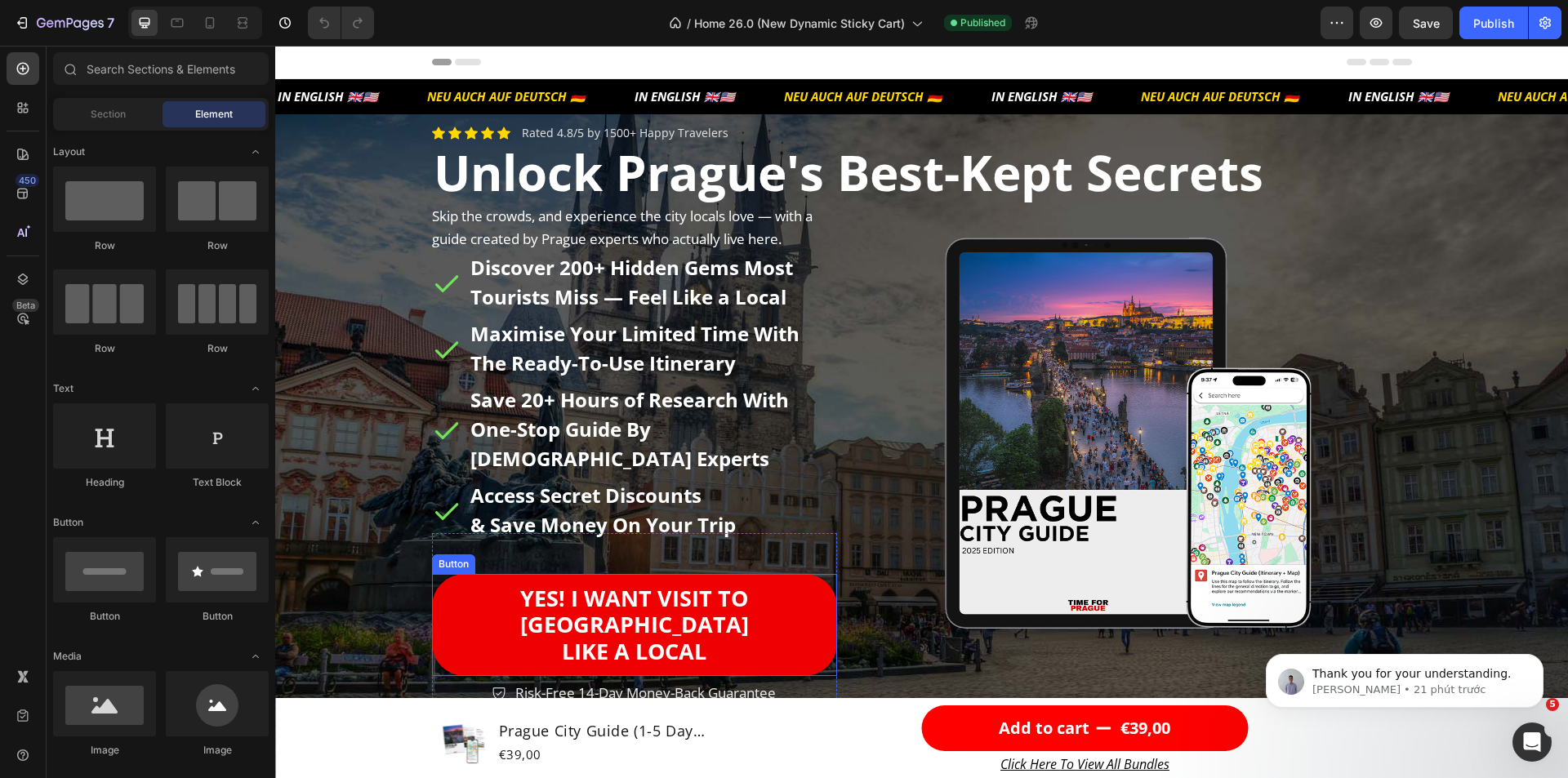
click at [435, 587] on link "YEs! I WANT VISIT TO [GEOGRAPHIC_DATA] LIKE A LOCAL" at bounding box center [635, 625] width 406 height 102
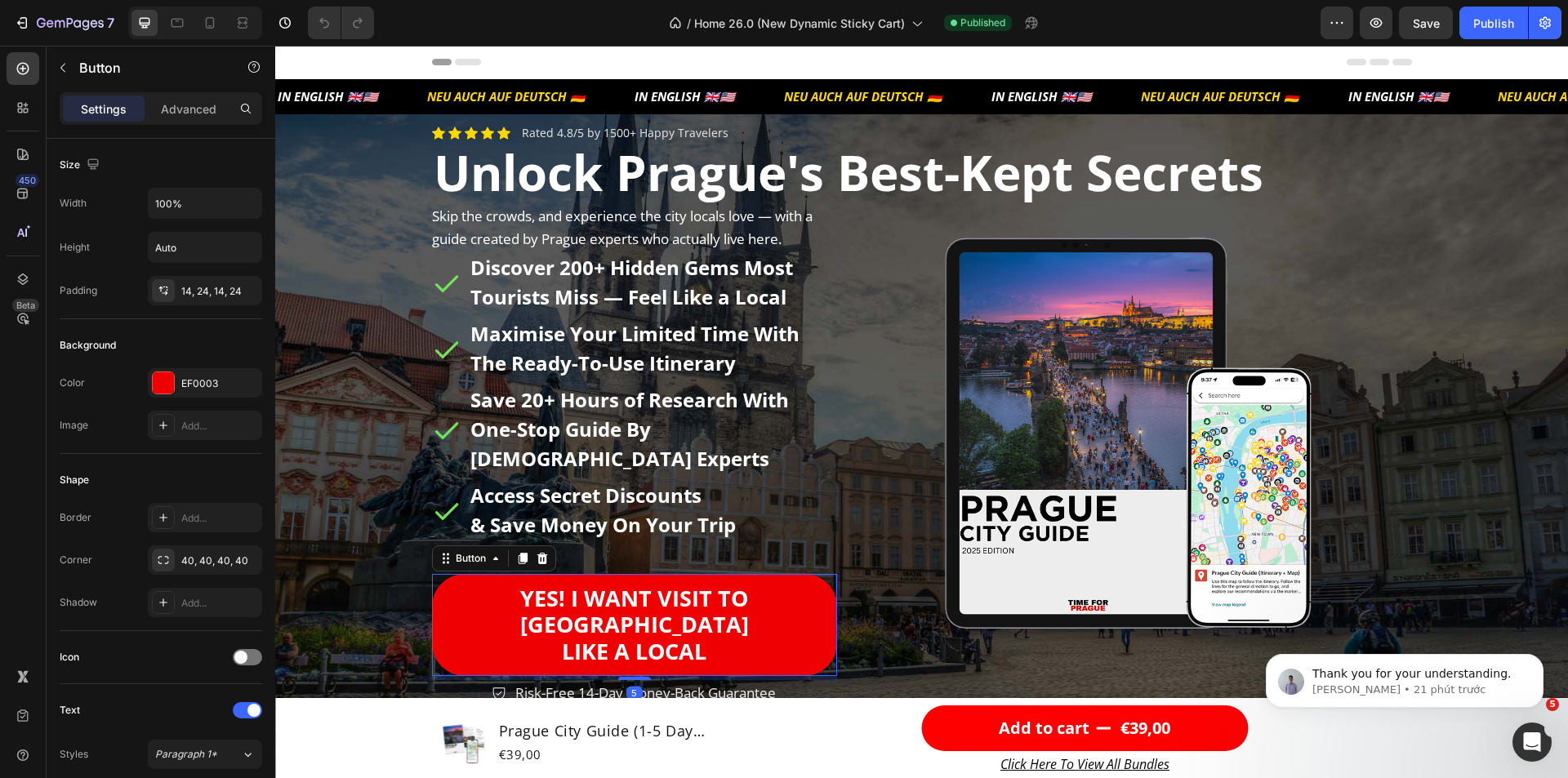
scroll to position [570, 0]
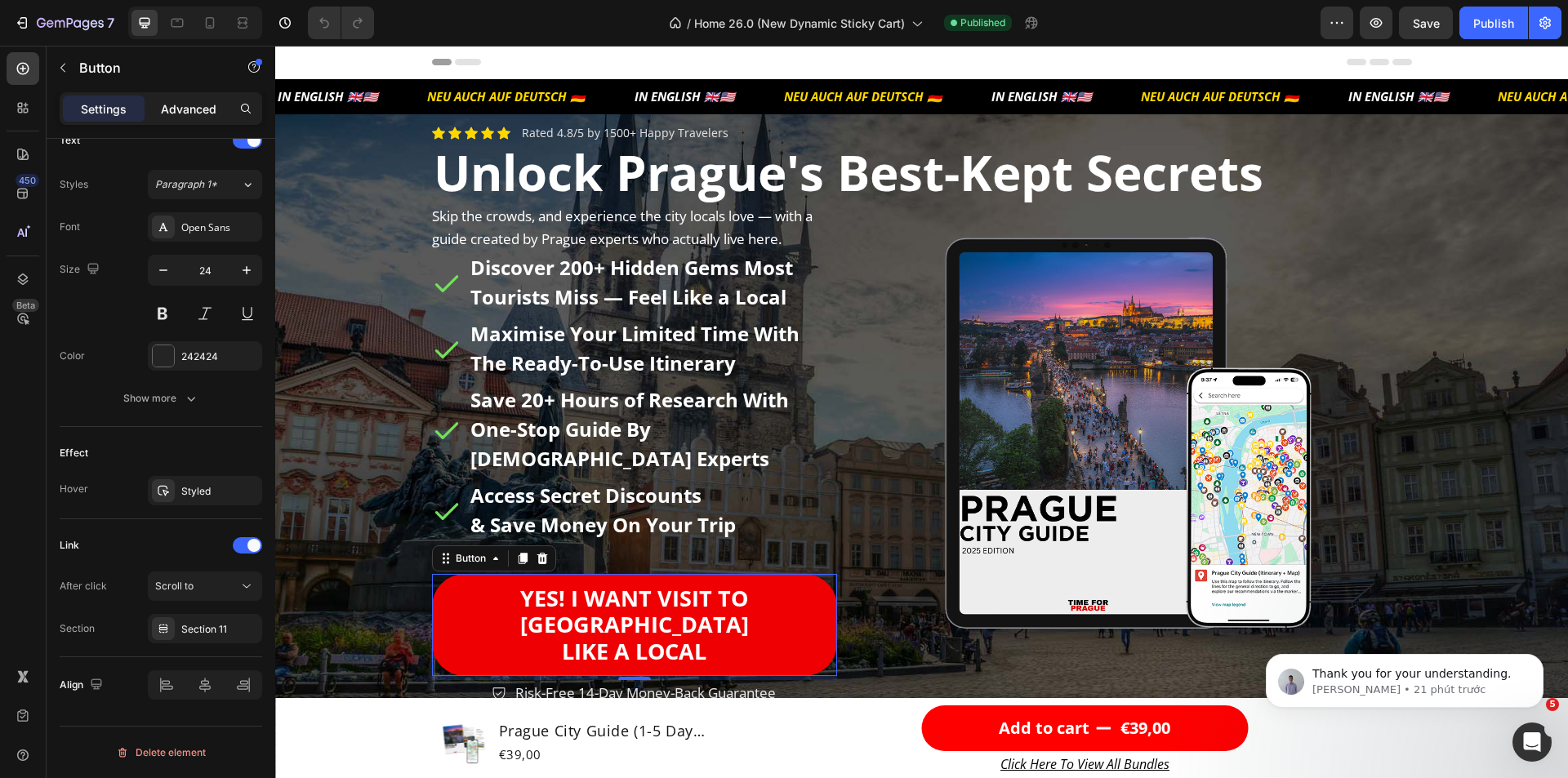
click at [197, 115] on p "Advanced" at bounding box center [188, 109] width 55 height 18
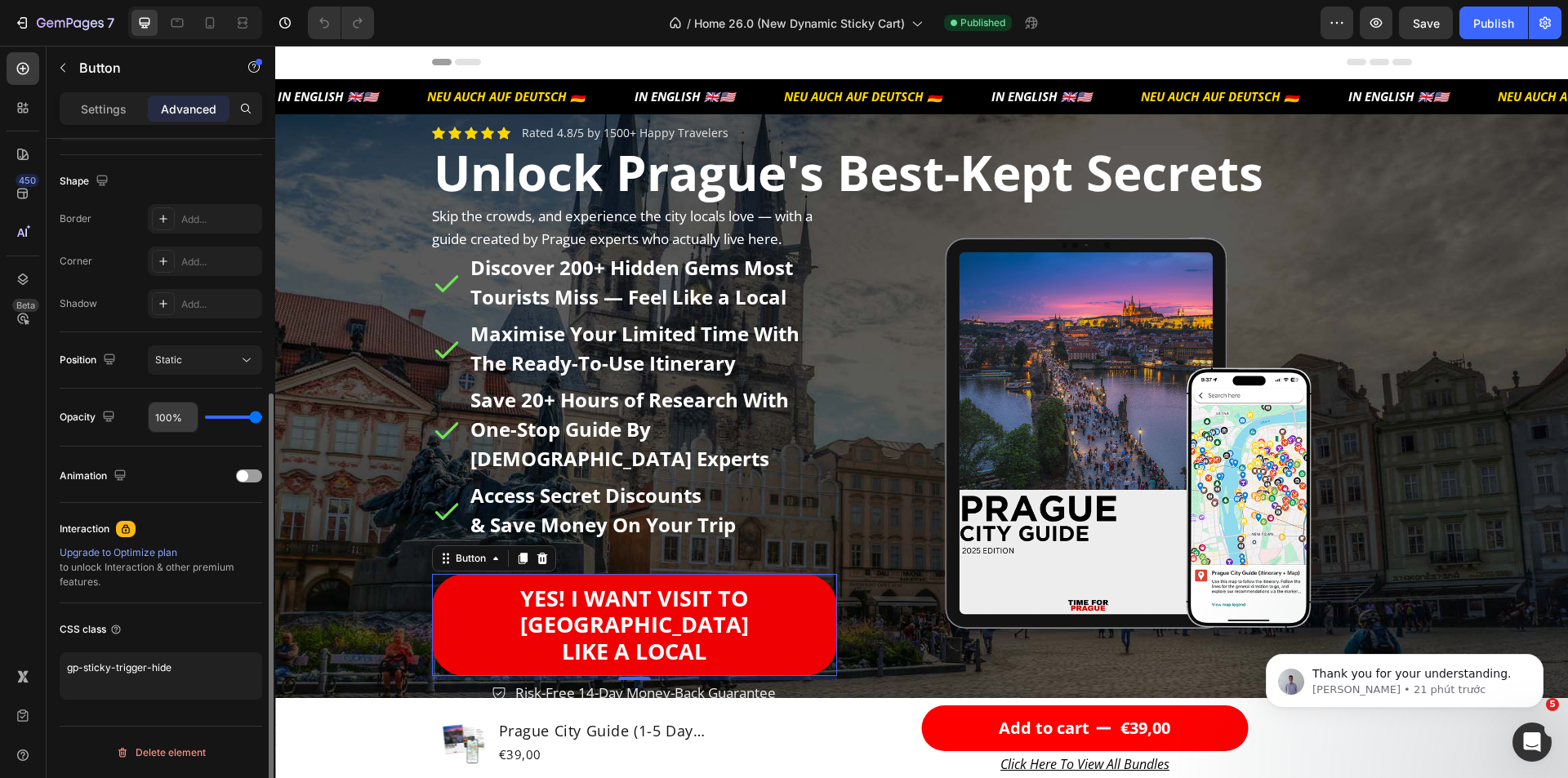
scroll to position [403, 0]
drag, startPoint x: 191, startPoint y: 662, endPoint x: 23, endPoint y: 653, distance: 168.2
click at [23, 653] on div "450 Beta Sections(18) Elements(83) Section Element Hero Section Product Detail …" at bounding box center [137, 412] width 275 height 732
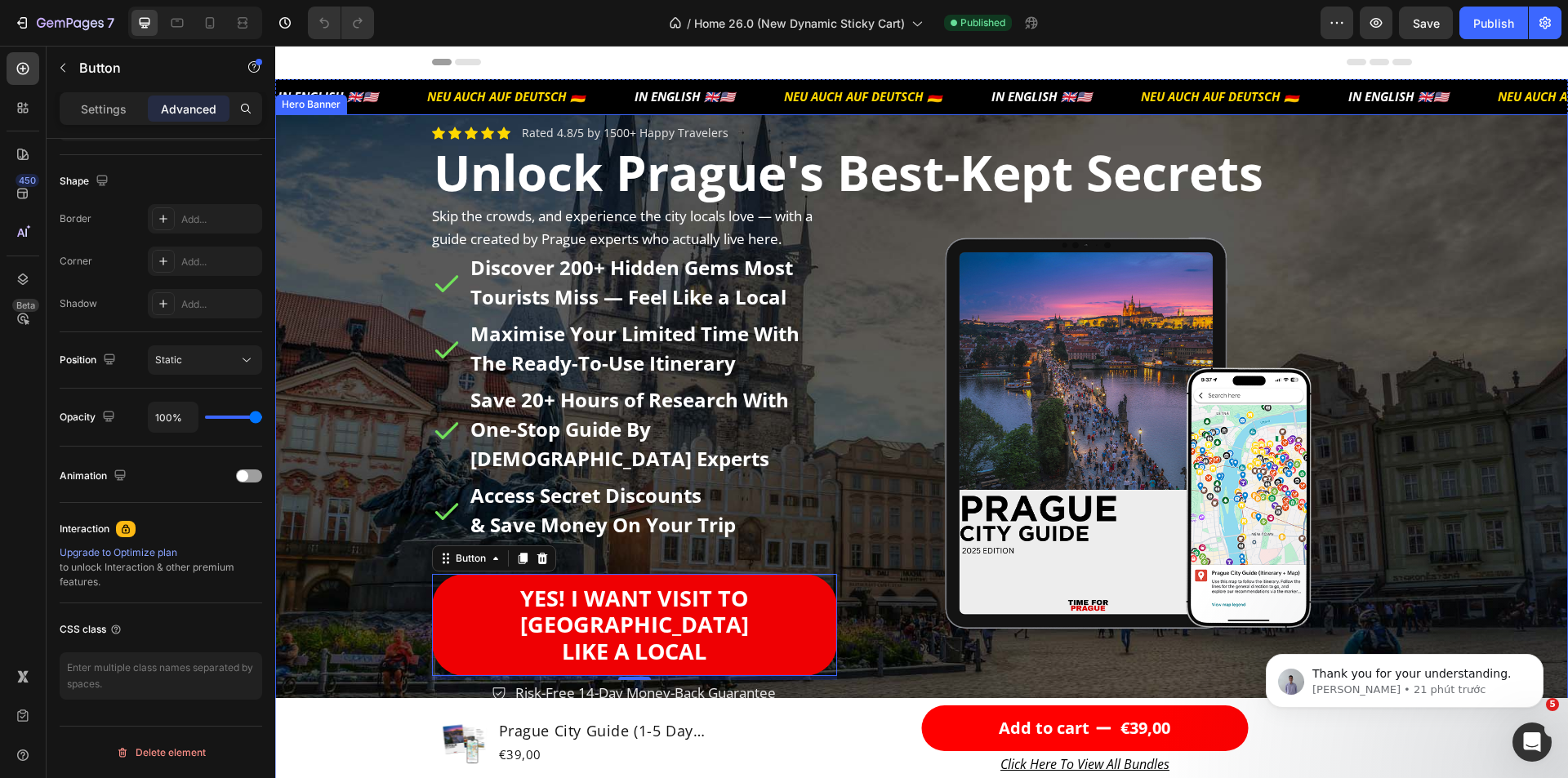
click at [295, 665] on div "Background Image" at bounding box center [921, 449] width 1292 height 669
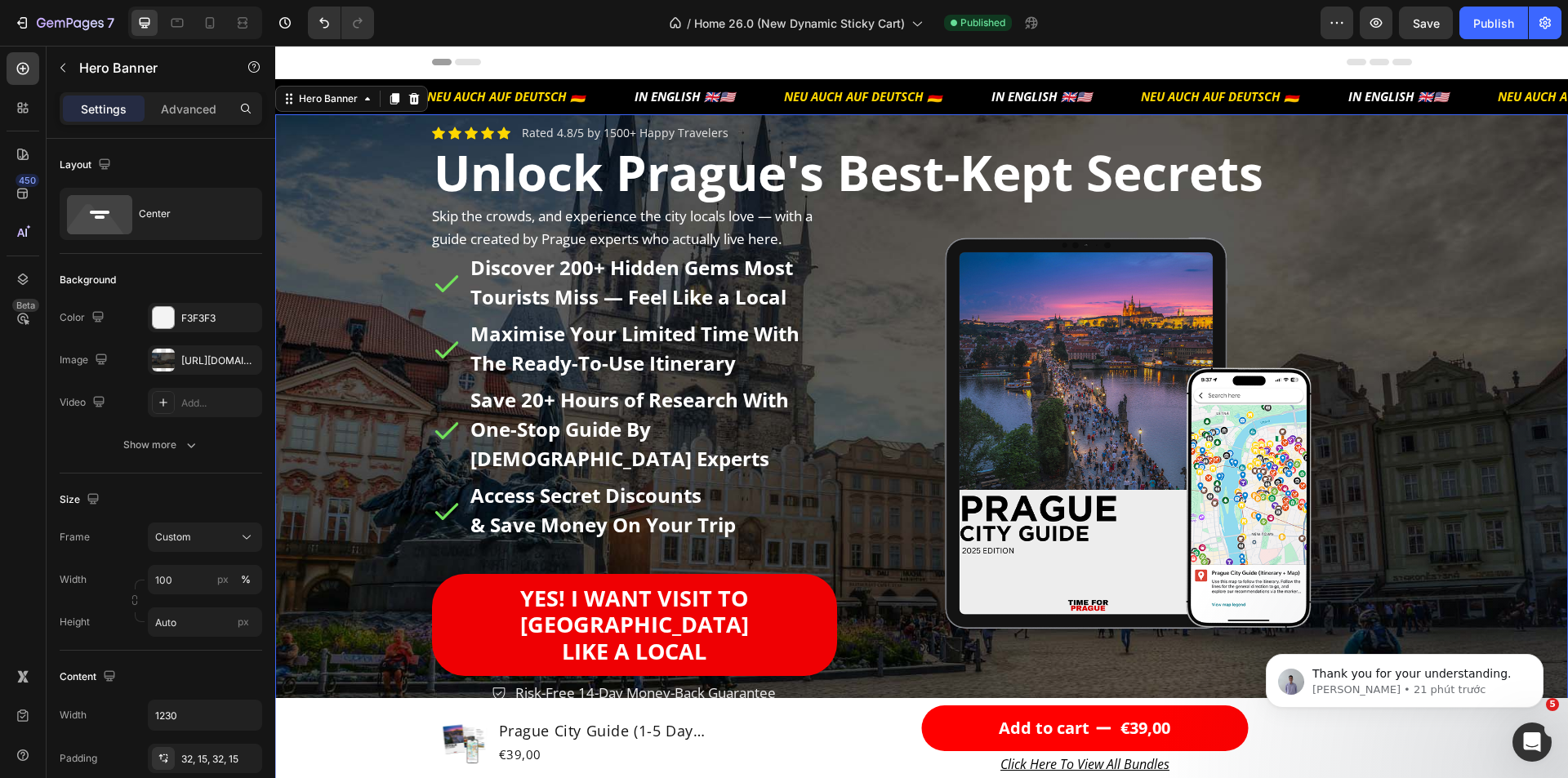
scroll to position [757, 0]
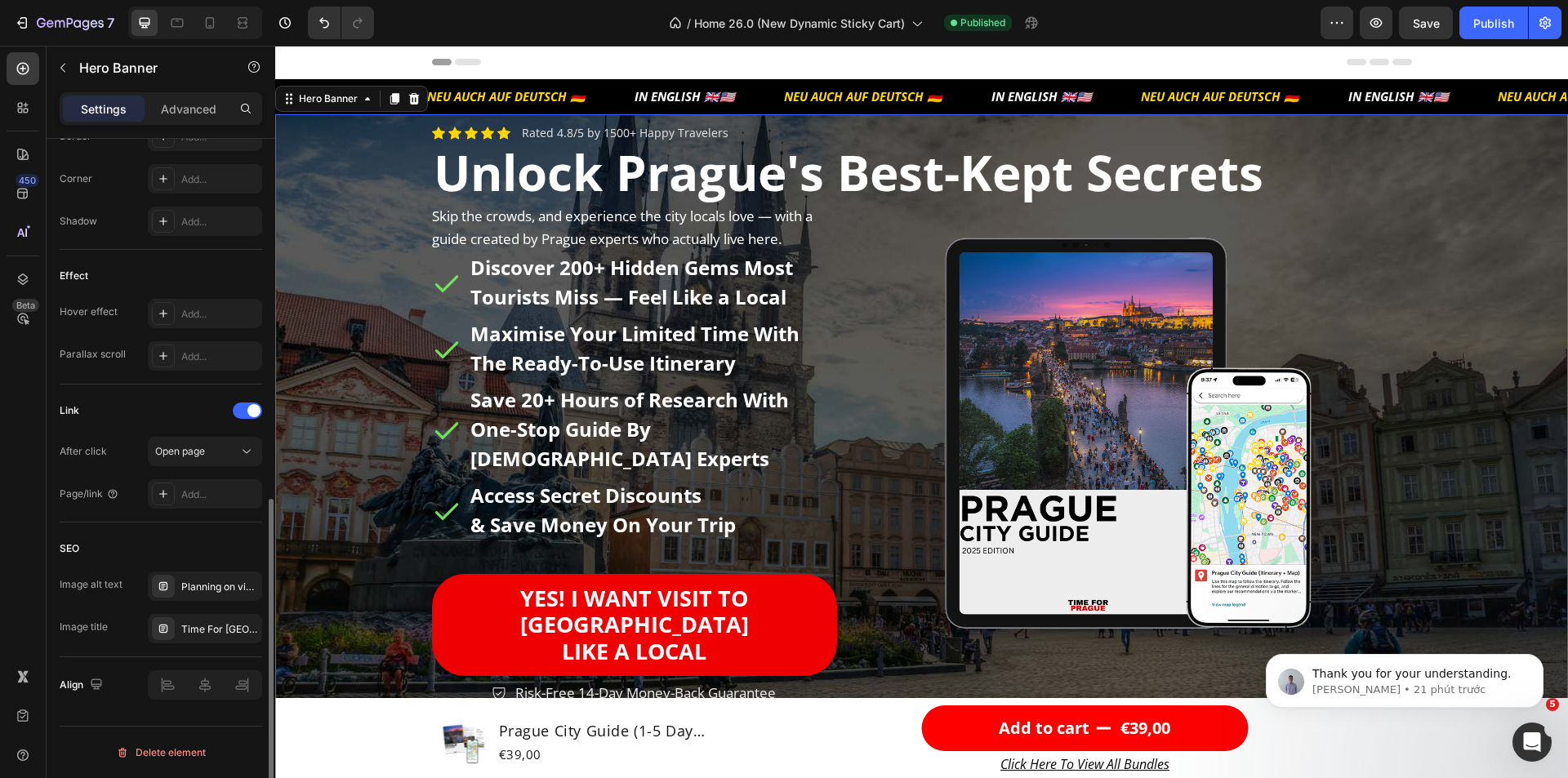
drag, startPoint x: 185, startPoint y: 104, endPoint x: 171, endPoint y: 199, distance: 96.0
click at [185, 103] on p "Advanced" at bounding box center [188, 109] width 55 height 18
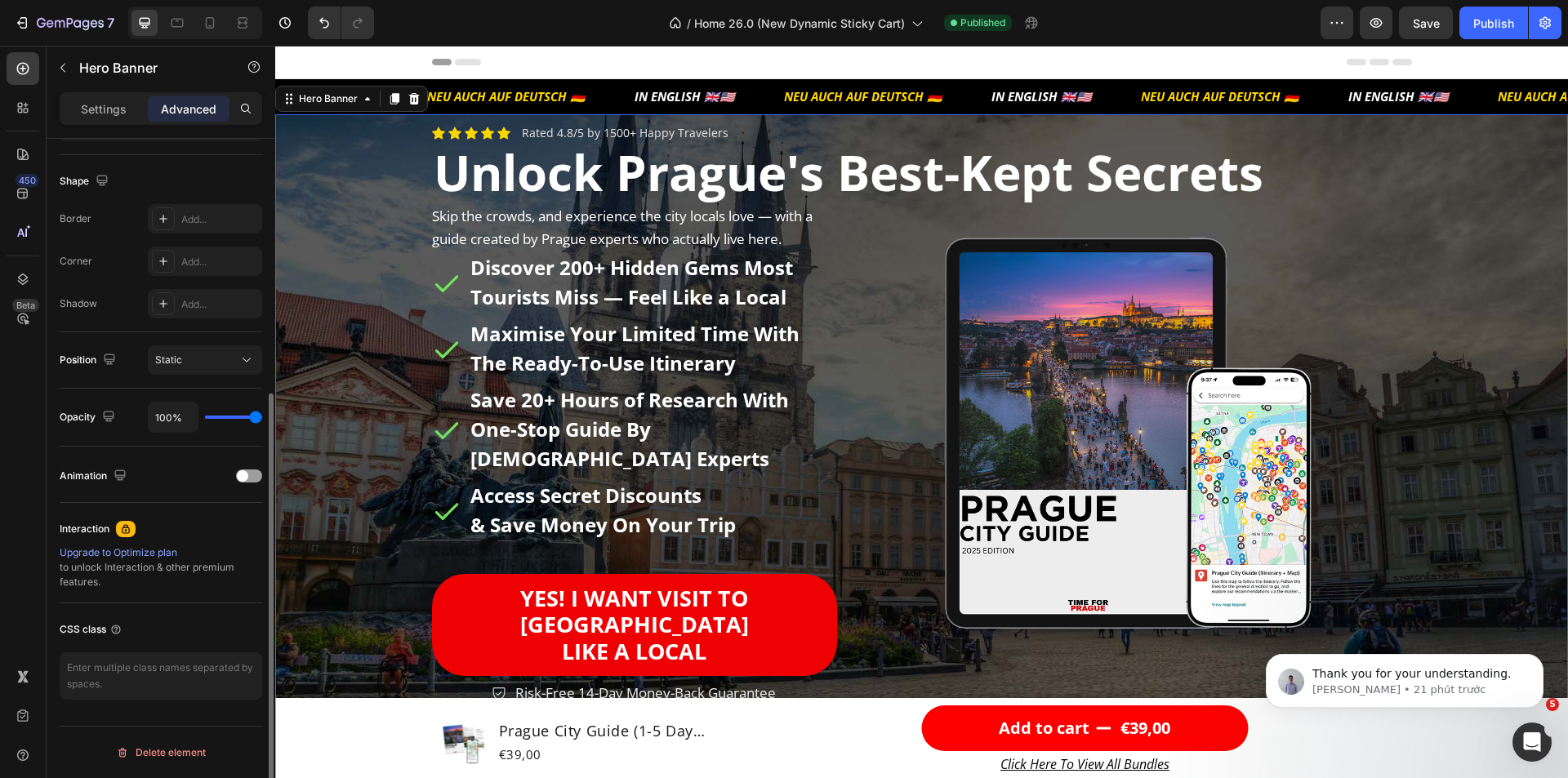
scroll to position [403, 0]
click at [128, 681] on textarea at bounding box center [161, 676] width 203 height 47
paste textarea "gp-sticky-trigger-hide"
type textarea "gp-sticky-trigger-hide"
click at [330, 102] on div "Hero Banner" at bounding box center [328, 98] width 65 height 15
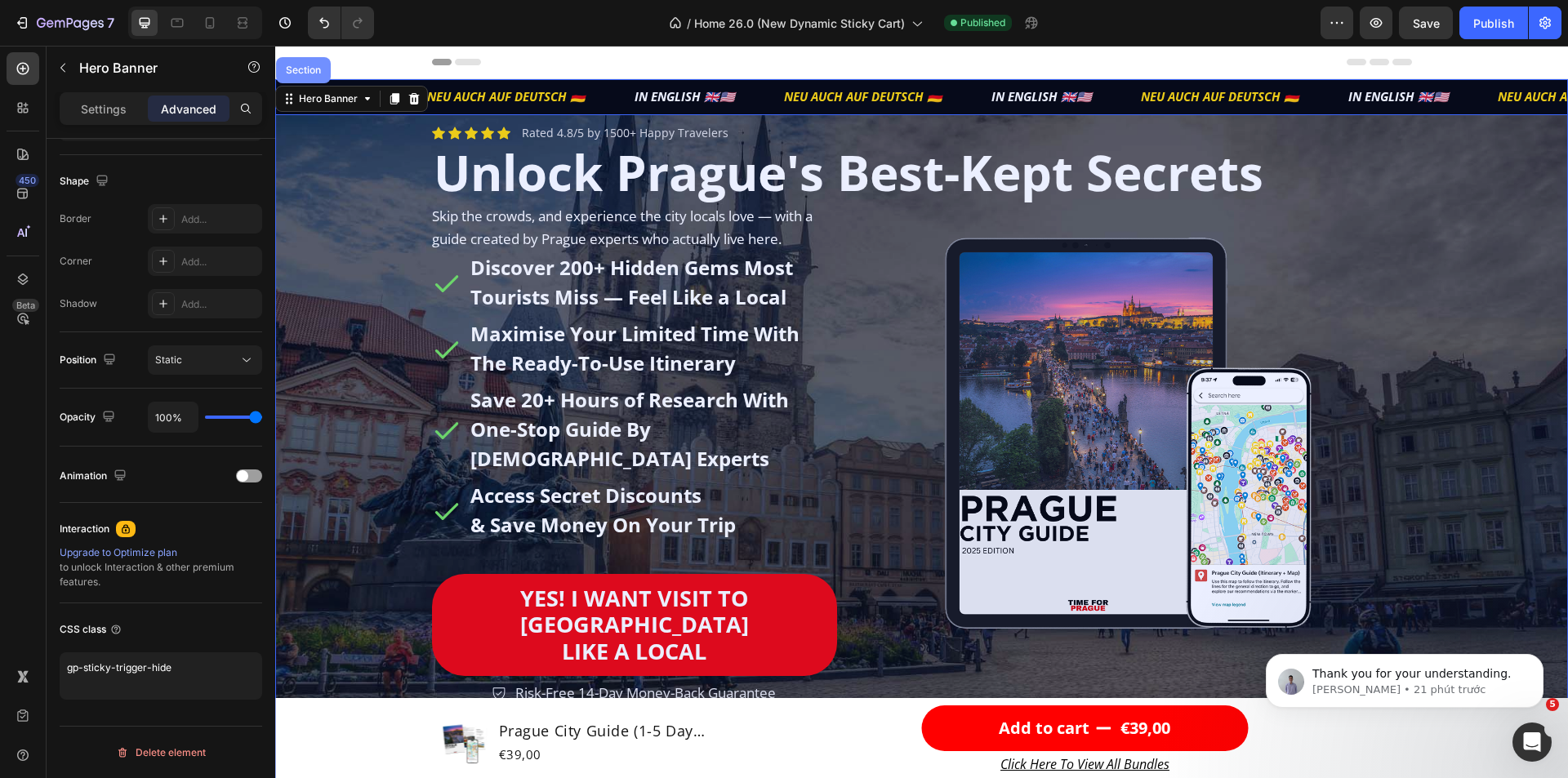
drag, startPoint x: 296, startPoint y: 74, endPoint x: 492, endPoint y: 134, distance: 205.0
click at [296, 74] on div "Section" at bounding box center [303, 69] width 41 height 10
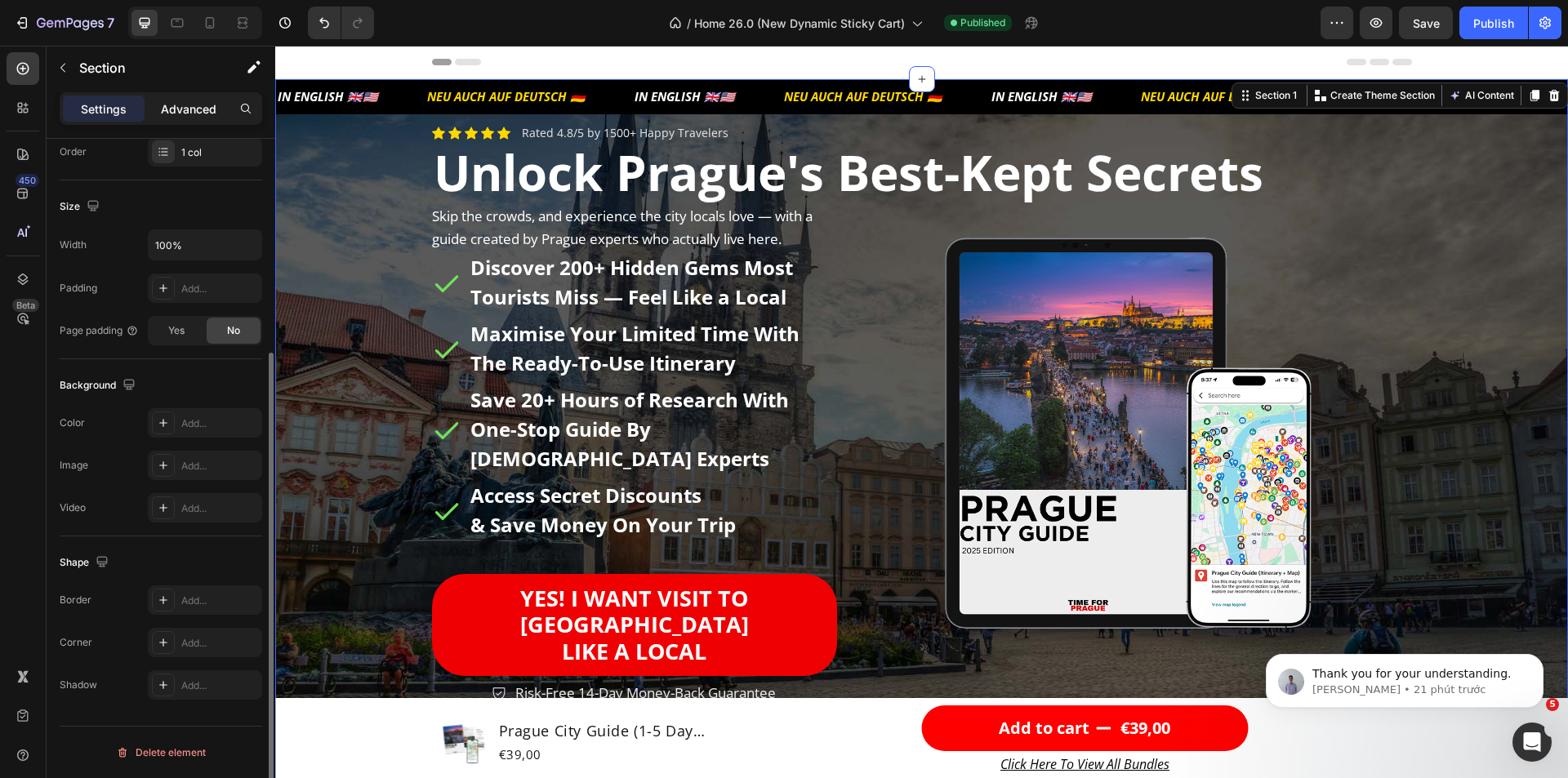
scroll to position [0, 0]
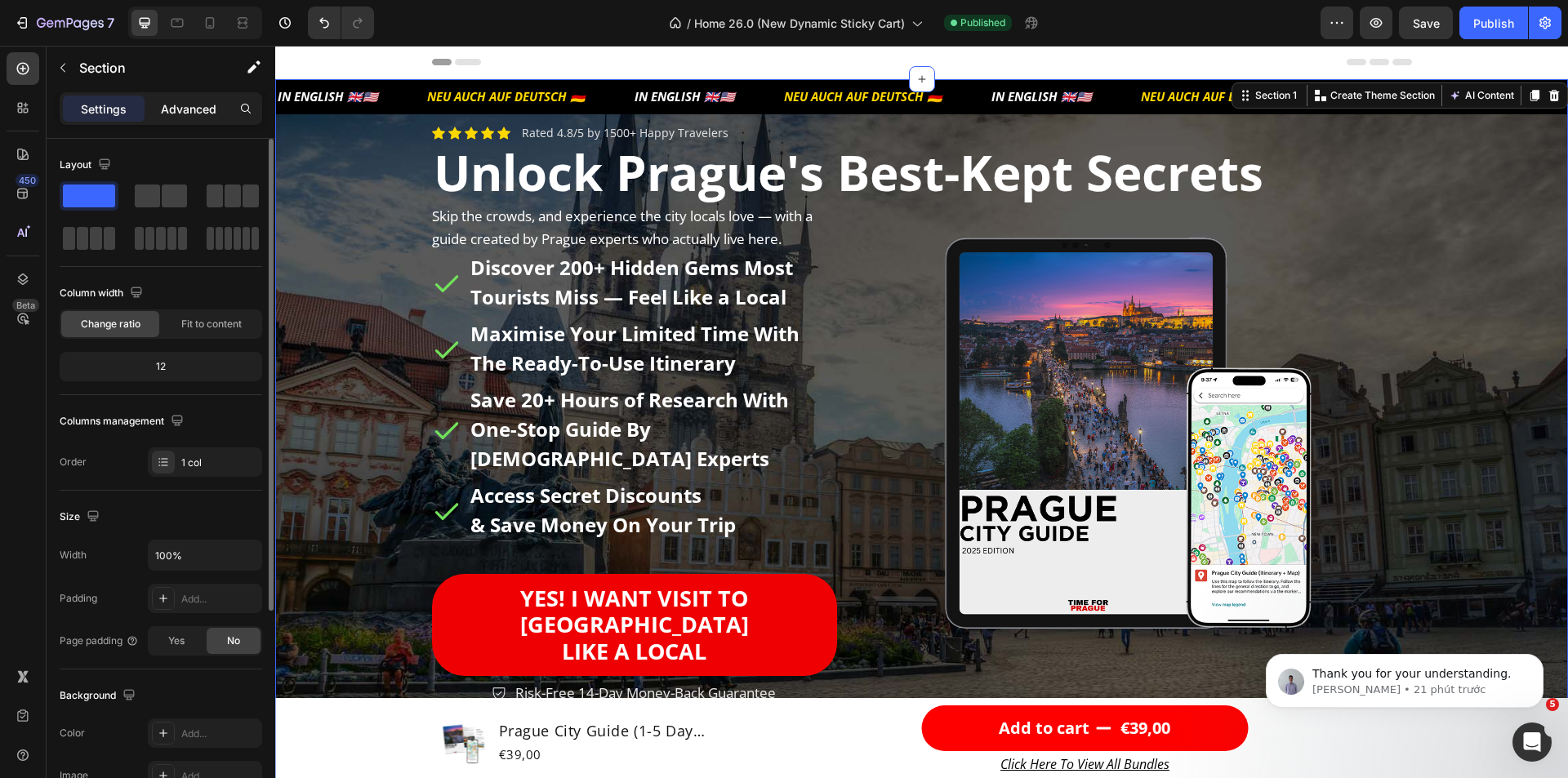
click at [191, 106] on p "Advanced" at bounding box center [188, 109] width 55 height 18
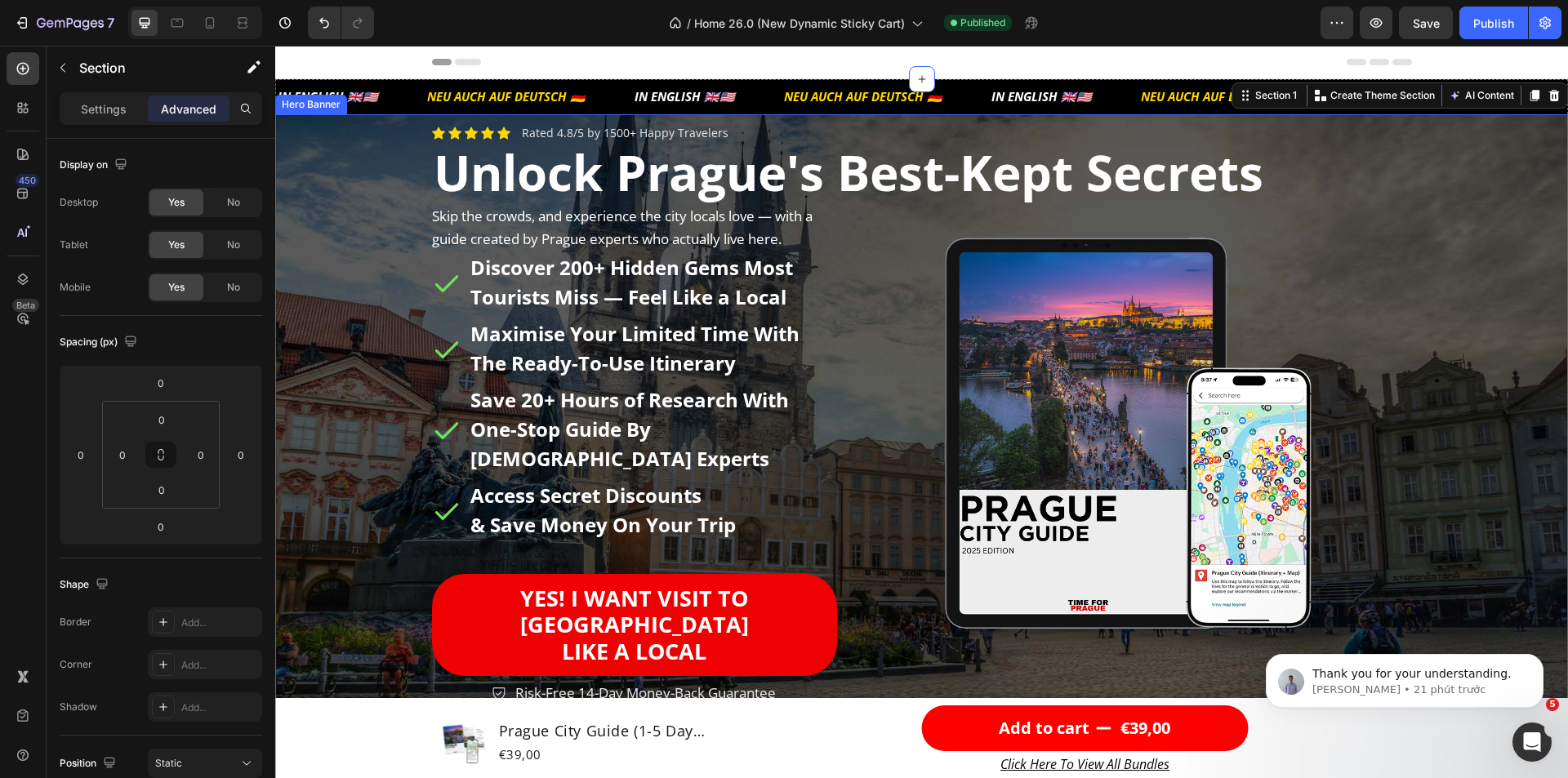
click at [365, 170] on div "Background Image" at bounding box center [921, 449] width 1292 height 669
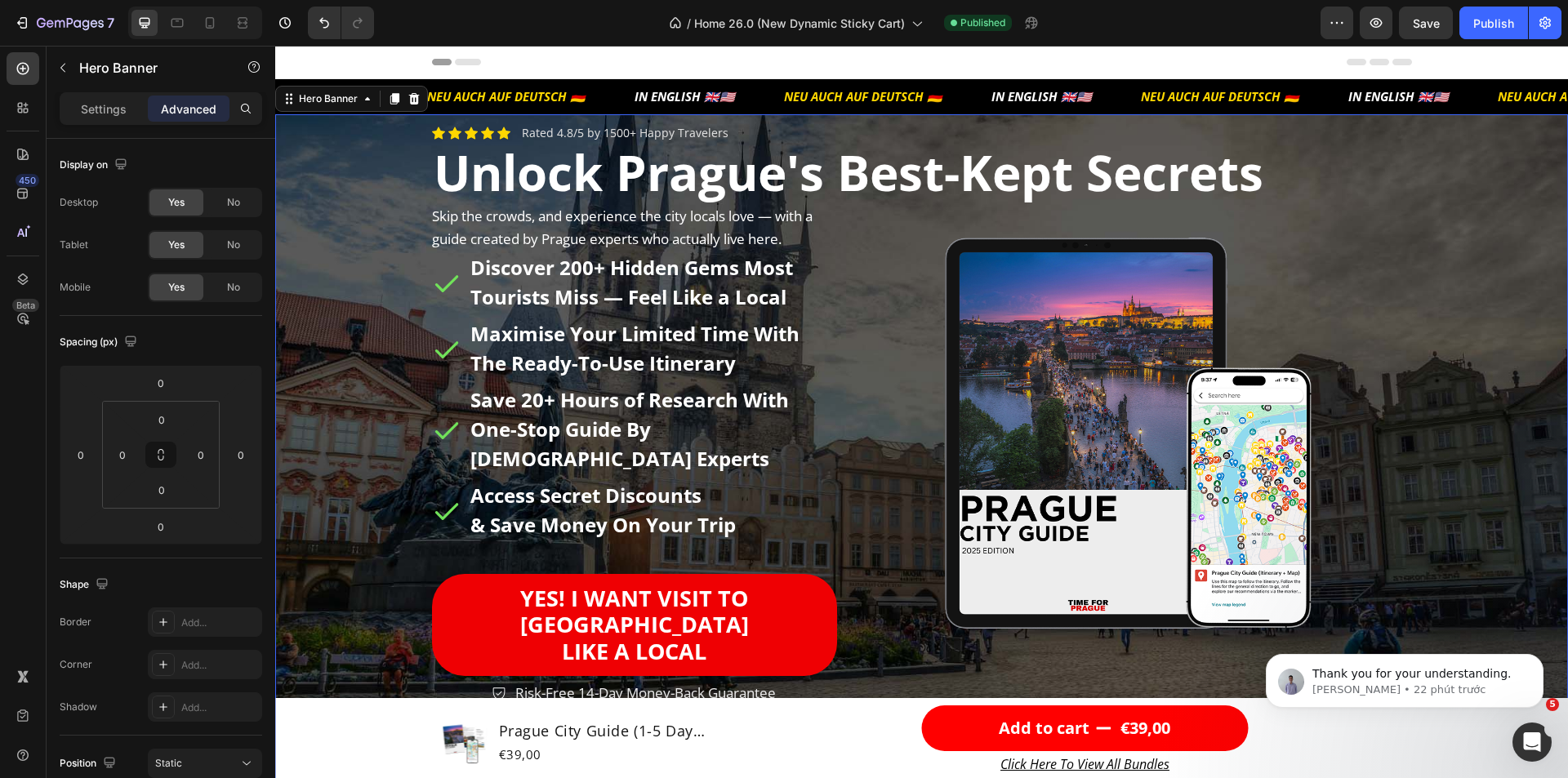
click at [191, 100] on p "Advanced" at bounding box center [188, 109] width 55 height 18
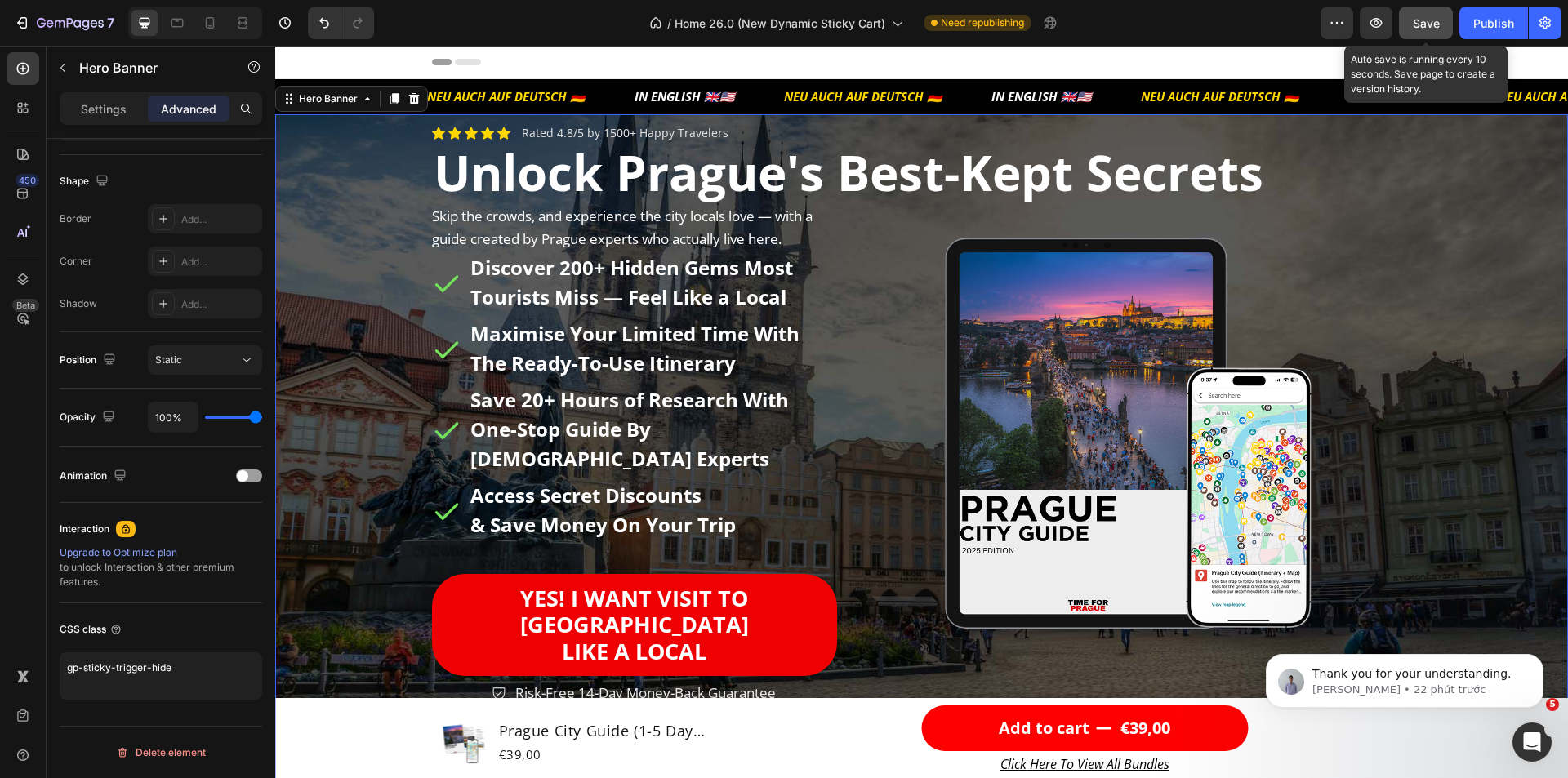
click at [1423, 31] on div "Save" at bounding box center [1426, 24] width 27 height 18
click at [1432, 24] on span "Save" at bounding box center [1426, 24] width 27 height 14
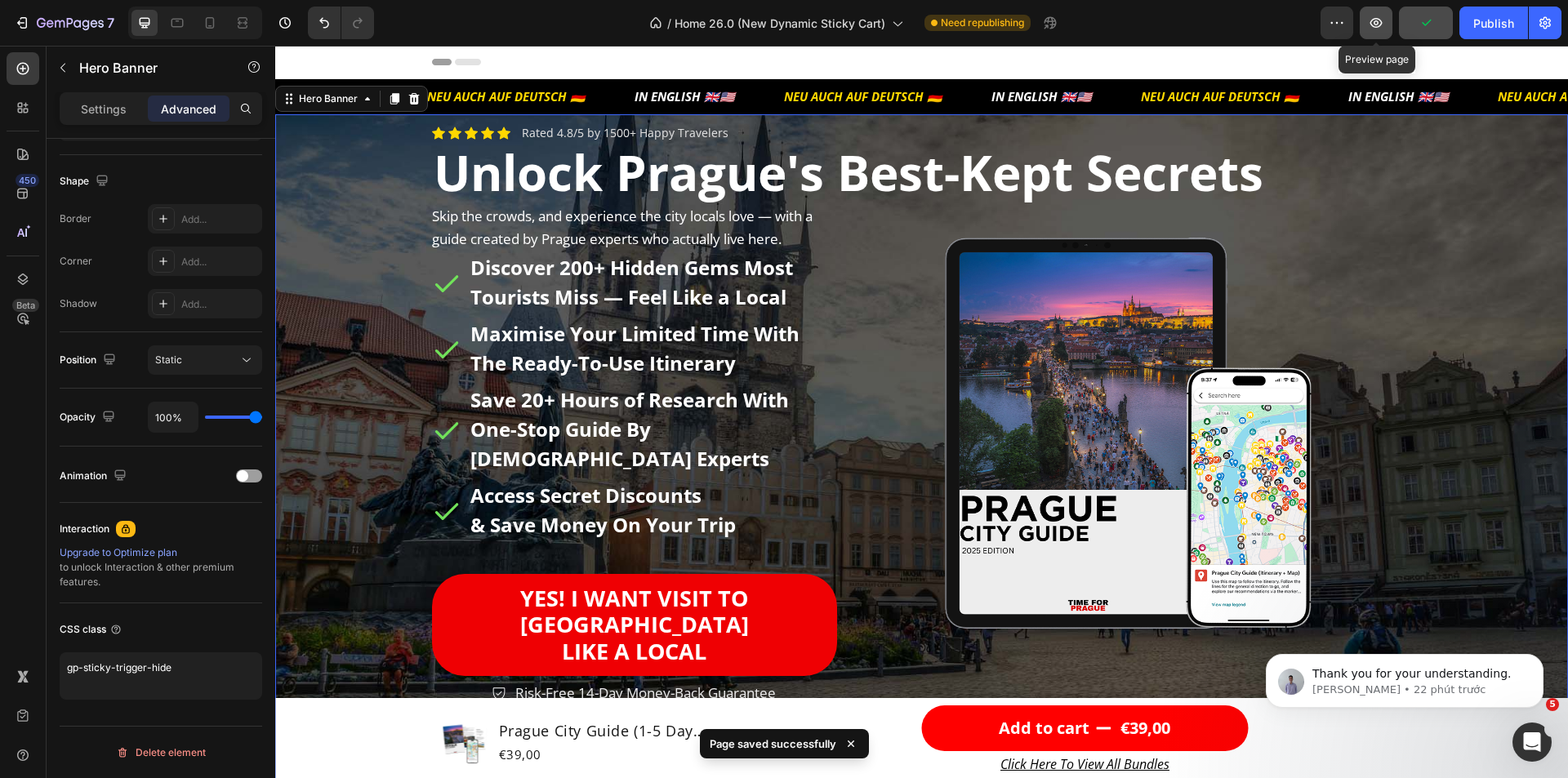
click at [1374, 20] on icon "button" at bounding box center [1376, 23] width 17 height 17
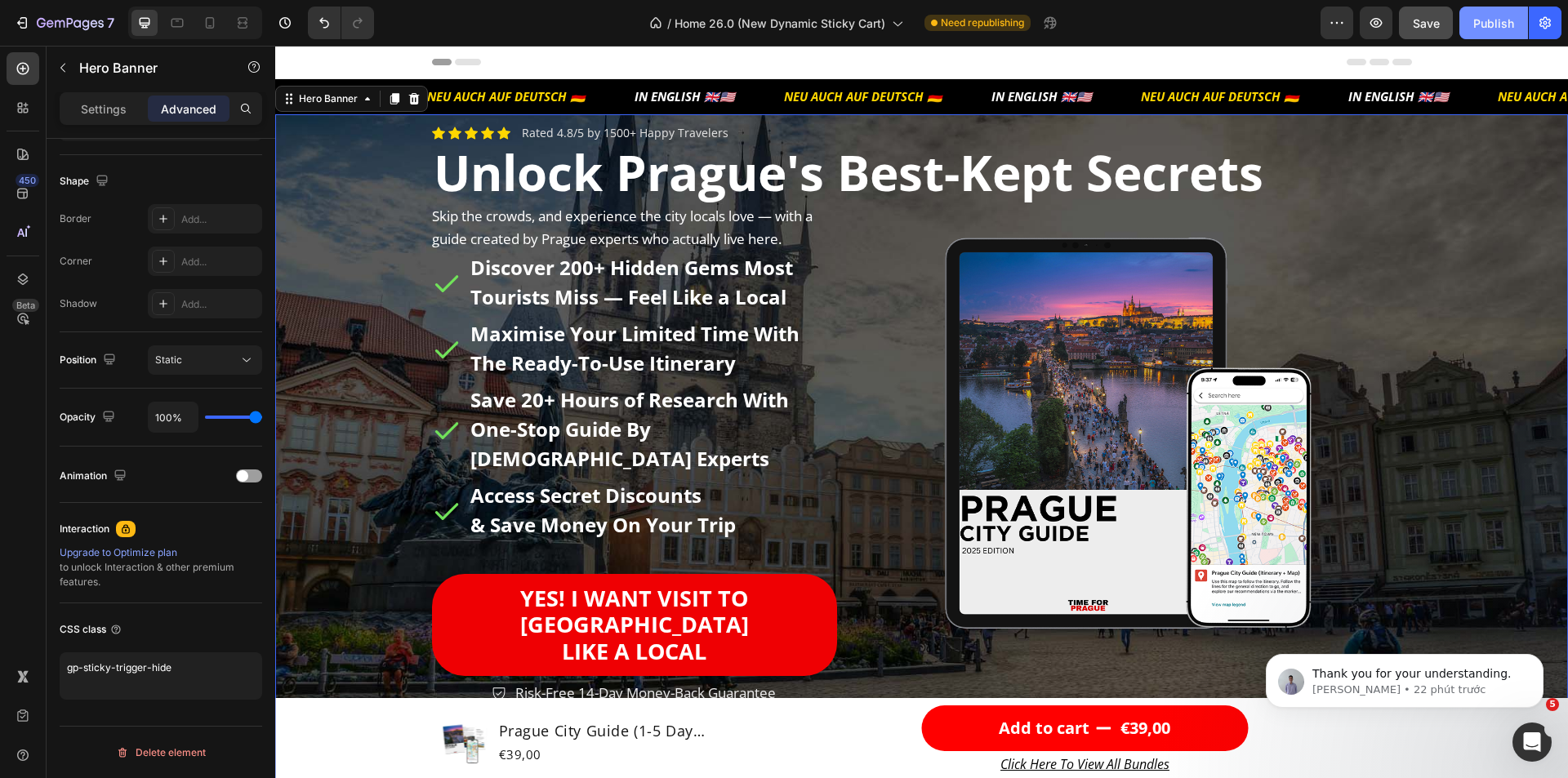
click at [1473, 28] on div "Publish" at bounding box center [1493, 24] width 40 height 18
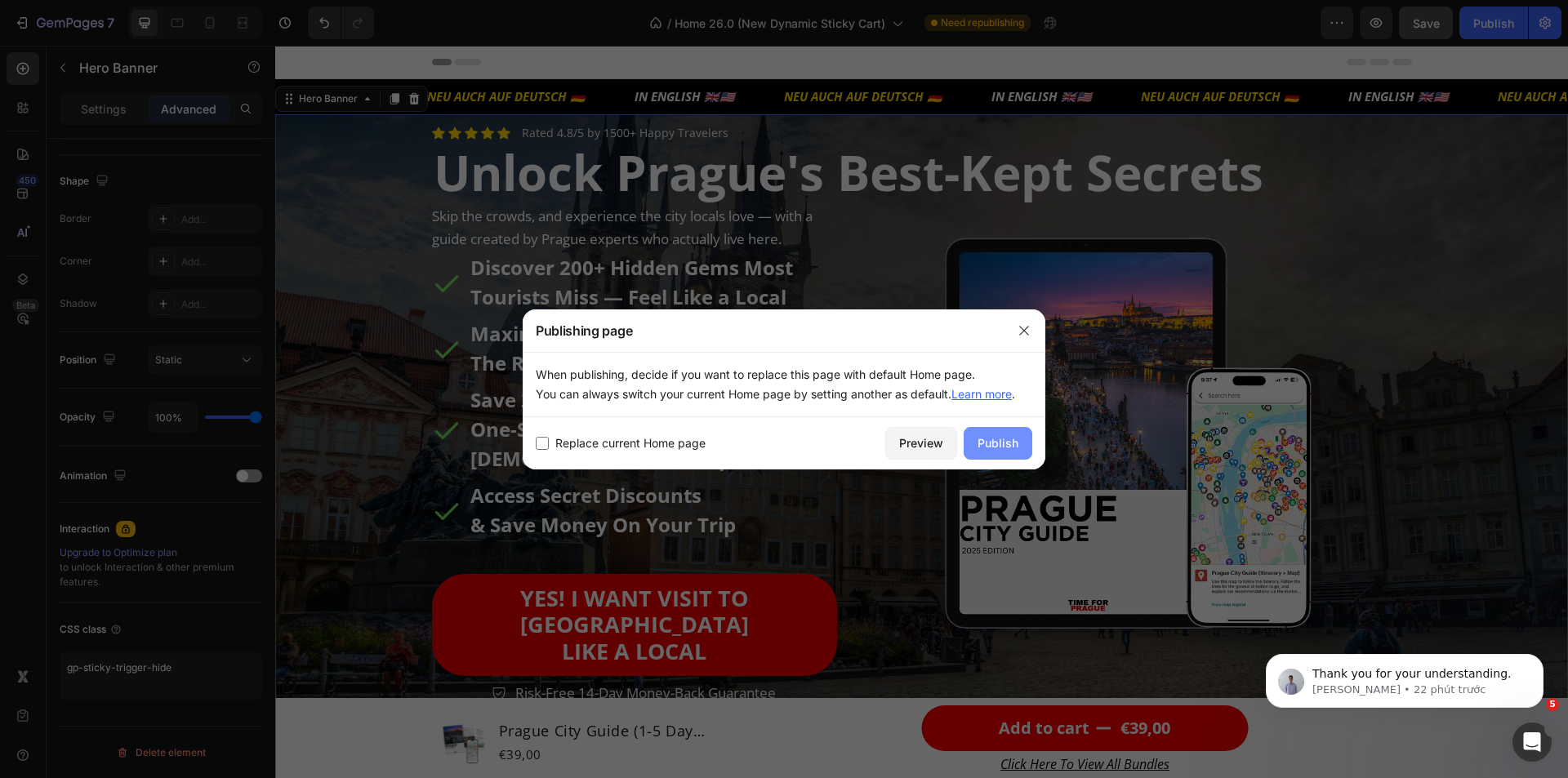
click at [1011, 432] on button "Publish" at bounding box center [997, 443] width 68 height 32
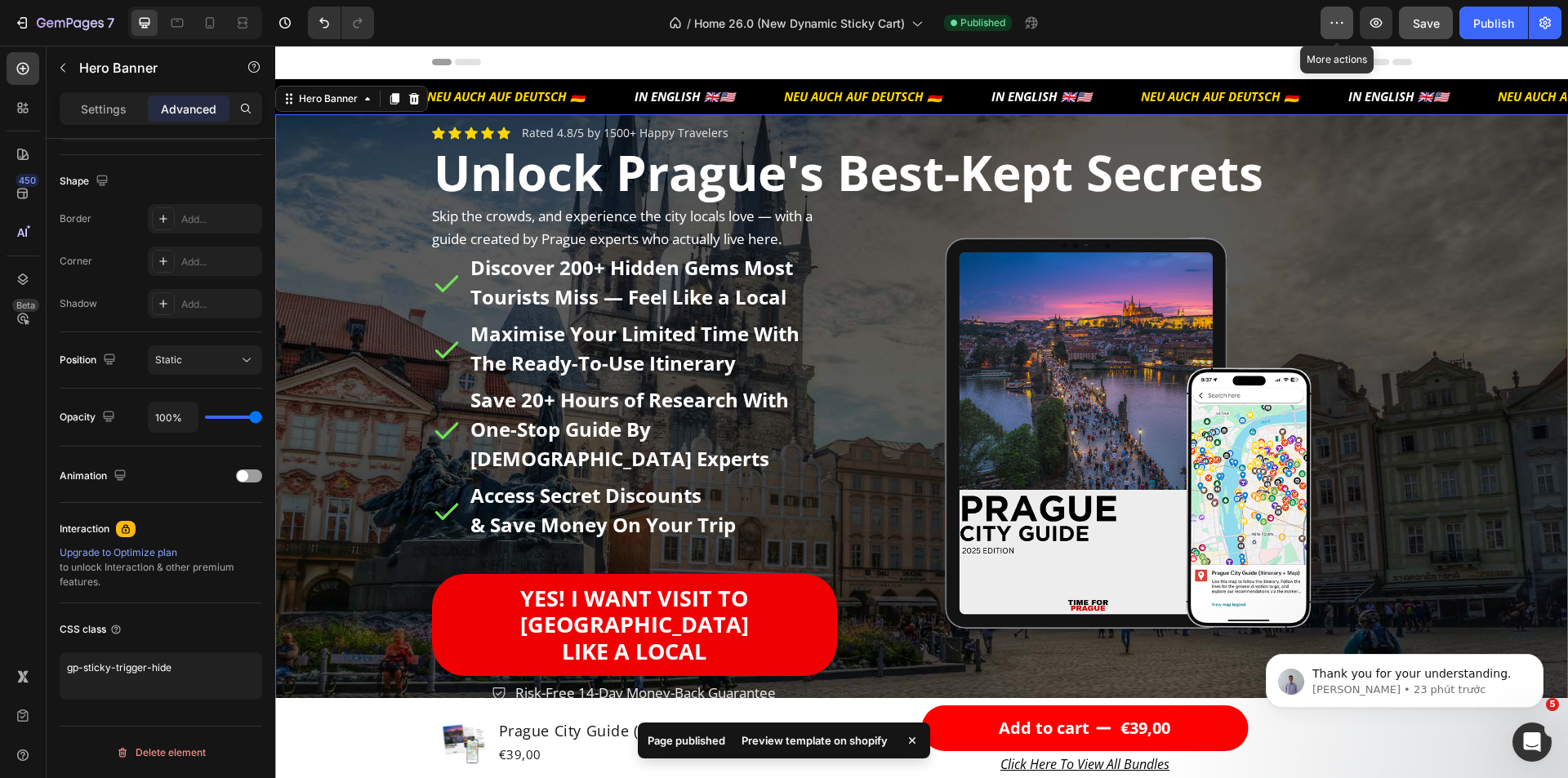
click at [1343, 26] on icon "button" at bounding box center [1336, 23] width 17 height 17
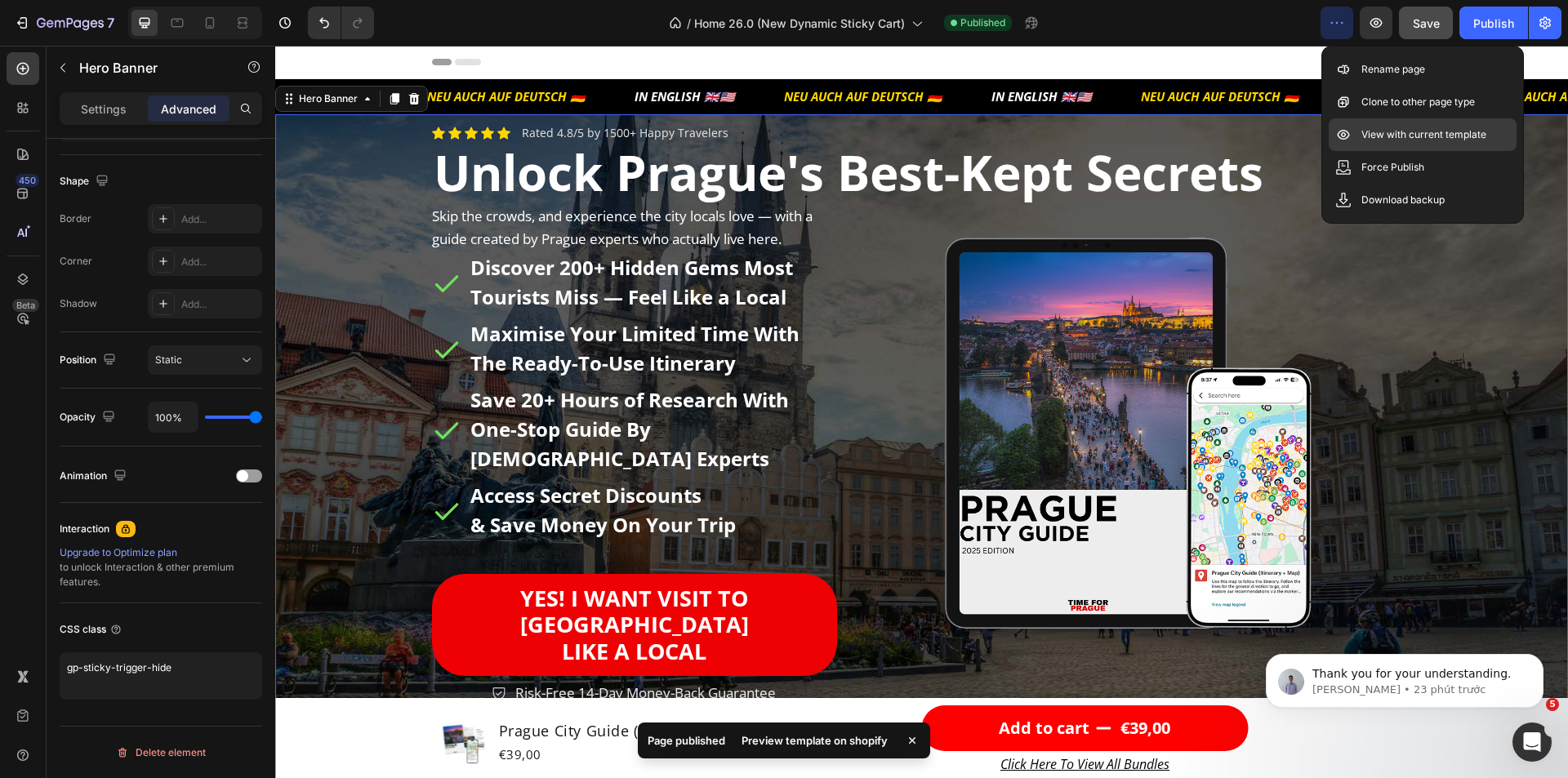
click at [1389, 137] on p "View with current template" at bounding box center [1423, 134] width 125 height 17
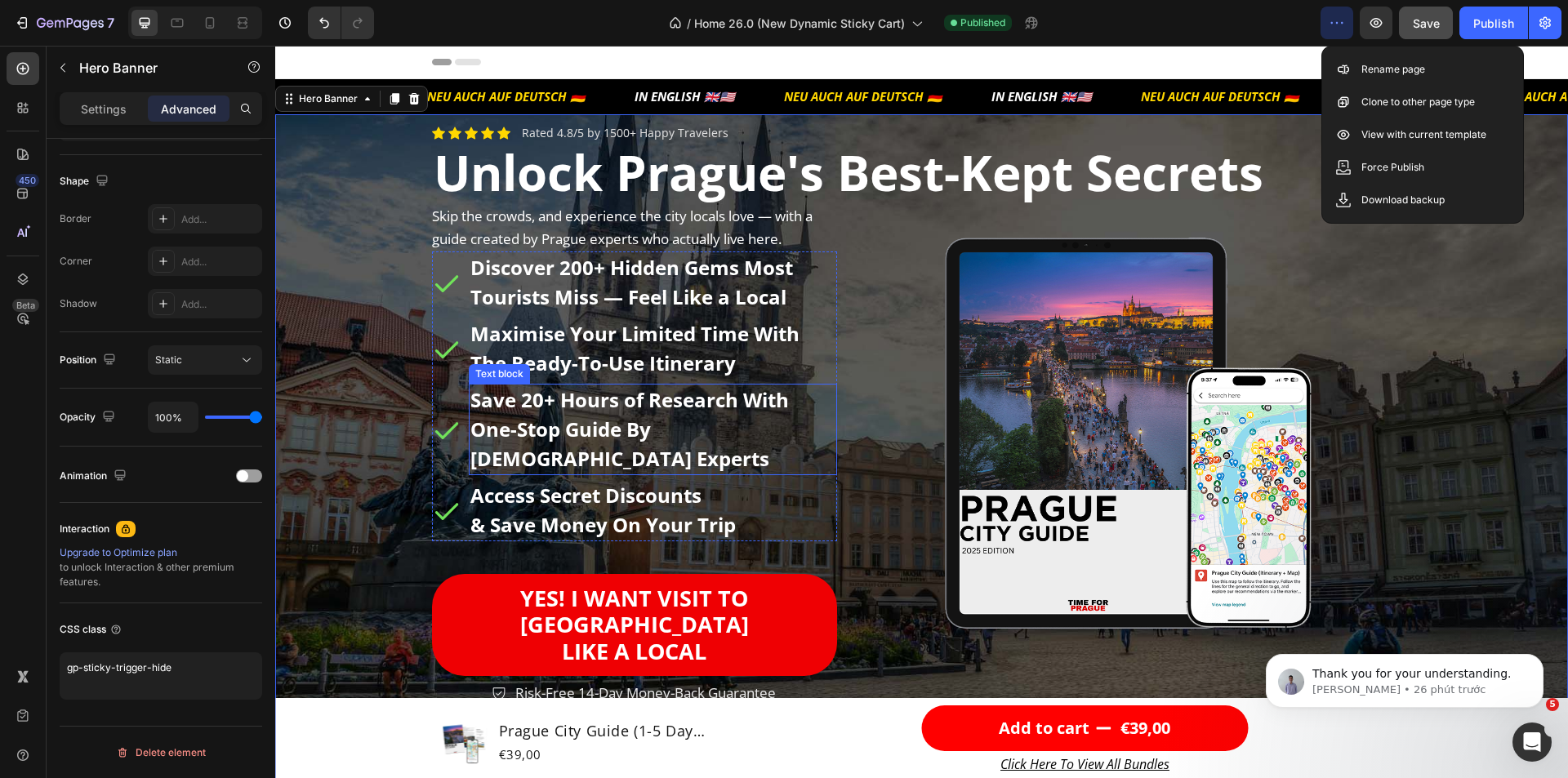
scroll to position [572, 0]
